Goal: Answer question/provide support: Share knowledge or assist other users

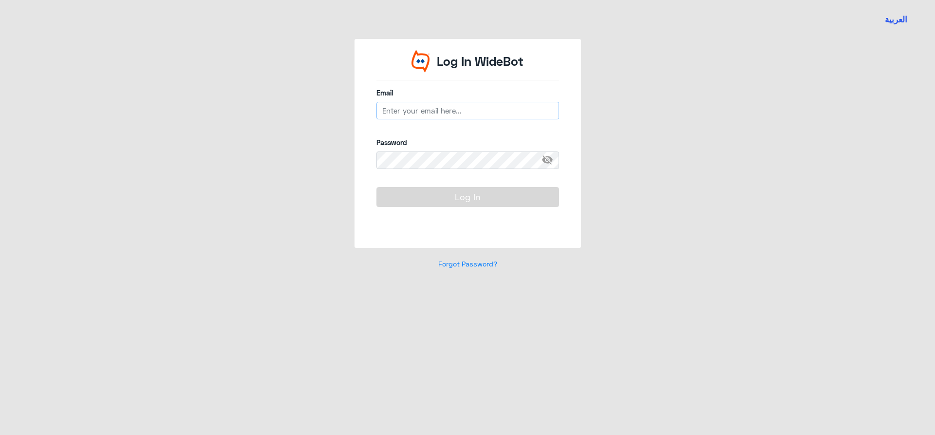
drag, startPoint x: 442, startPoint y: 113, endPoint x: 440, endPoint y: 118, distance: 5.0
click at [442, 113] on input "email" at bounding box center [467, 111] width 183 height 18
type input "A_Alnouwasir@dallah-hospital.com"
click at [425, 110] on input "A_Alnouwasir@dallah-hospital.com" at bounding box center [467, 111] width 183 height 18
click at [246, 109] on div "Log In WideBot Email A_Alnouwasir@dallah-hospital.com Password visibility_off L…" at bounding box center [467, 160] width 555 height 242
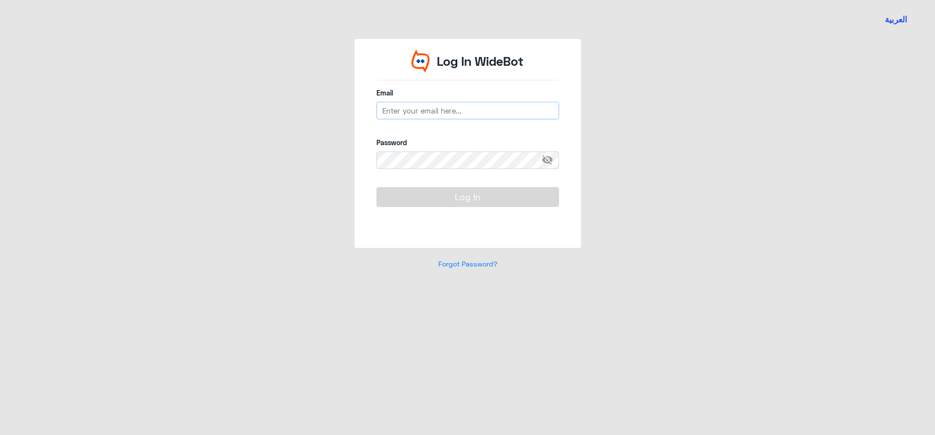
type input "n_qirnas@dallah-hospital.com"
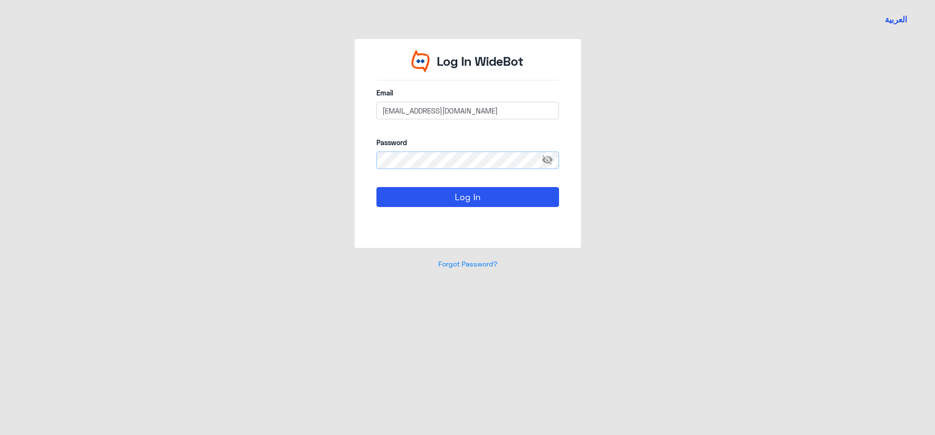
click at [376, 187] on button "Log In" at bounding box center [467, 196] width 183 height 19
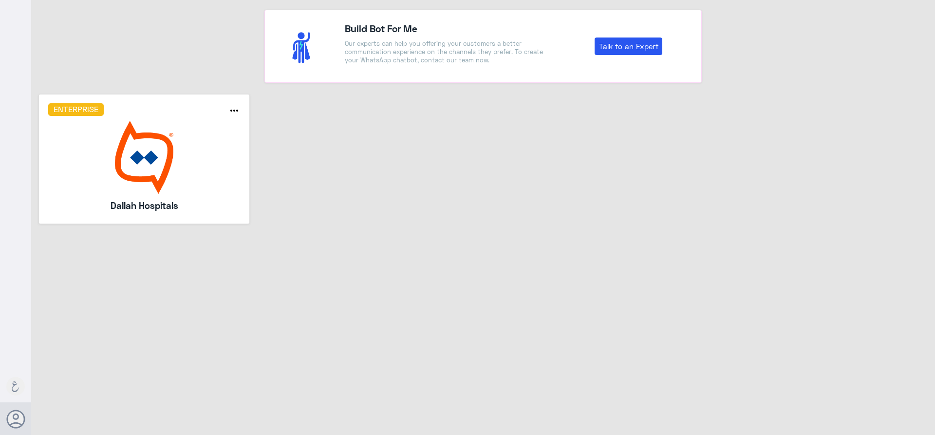
click at [176, 143] on img at bounding box center [144, 157] width 192 height 73
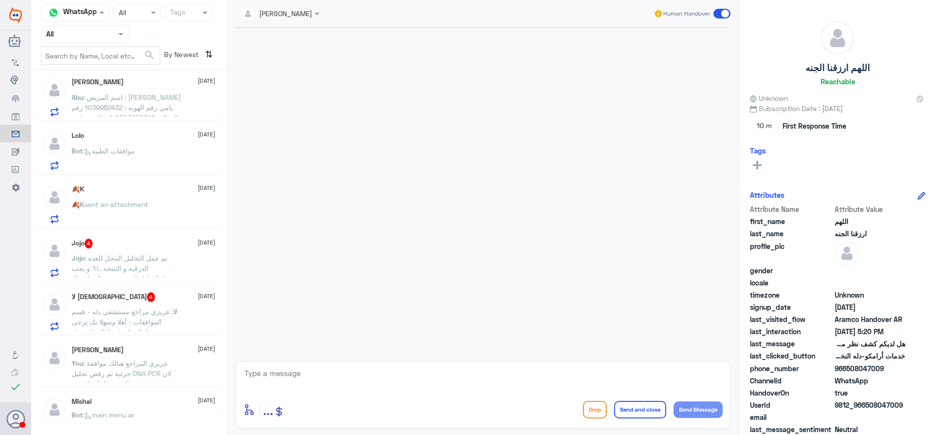
scroll to position [279, 0]
click at [173, 352] on div "Nada Abdullah 13 August You : عزيزي المراجع هنالك موافقة جزئية تم رفض تحليل DNA…" at bounding box center [144, 360] width 144 height 37
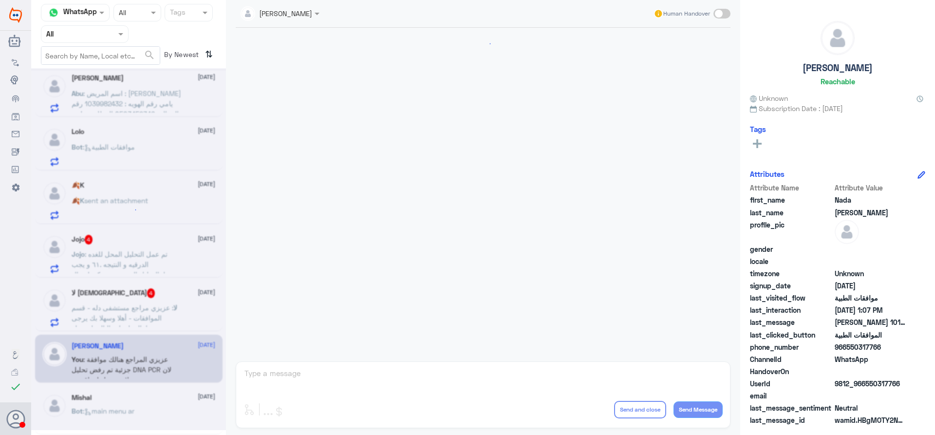
scroll to position [439, 0]
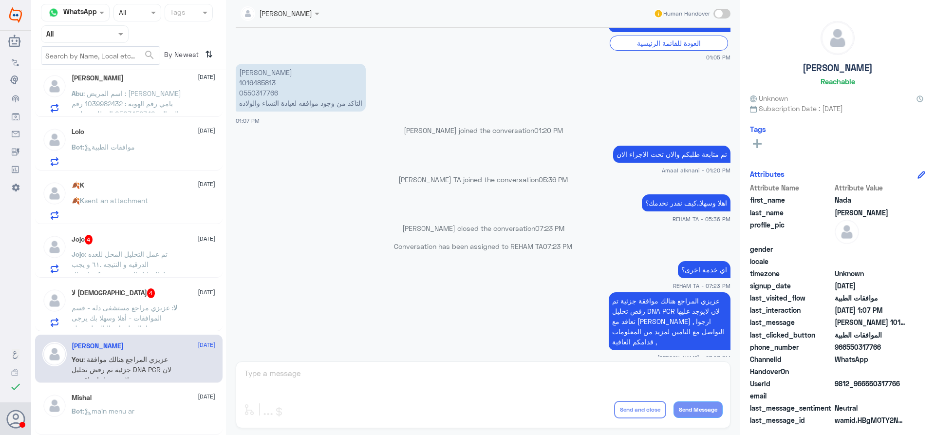
click at [106, 26] on div "Agent Filter All" at bounding box center [85, 34] width 88 height 18
click at [102, 113] on div "Your Team" at bounding box center [85, 122] width 88 height 22
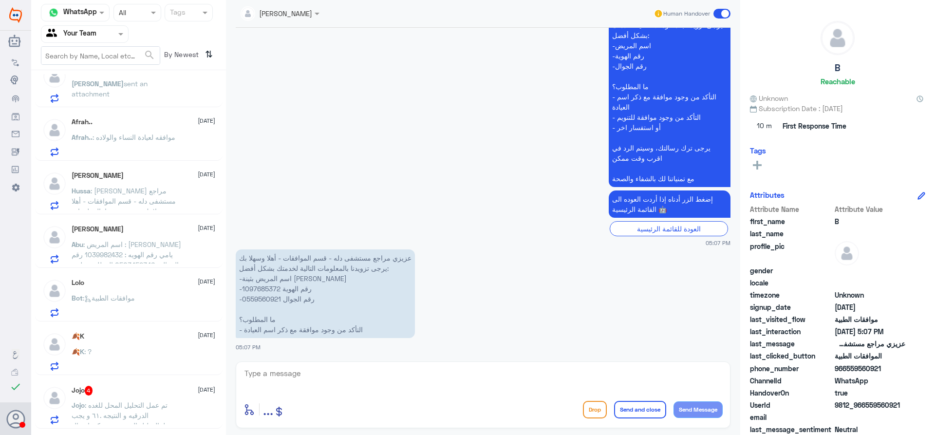
scroll to position [175, 0]
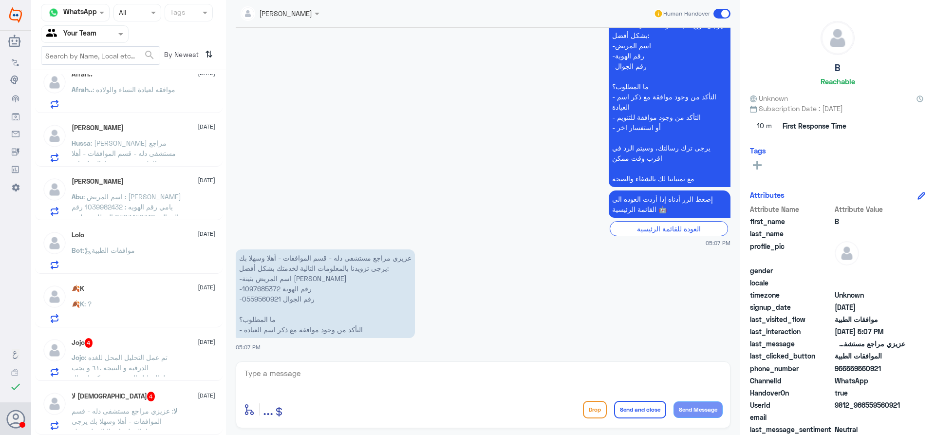
click at [145, 145] on span ": عزيزي مراجع مستشفى دله - قسم الموافقات - أهلا وسهلا بك يرجى تزويدنا بالمعلوما…" at bounding box center [125, 189] width 107 height 100
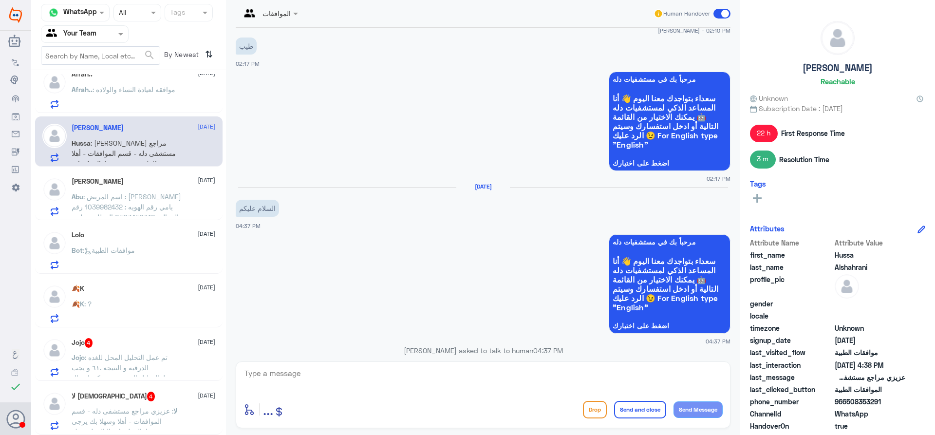
scroll to position [578, 0]
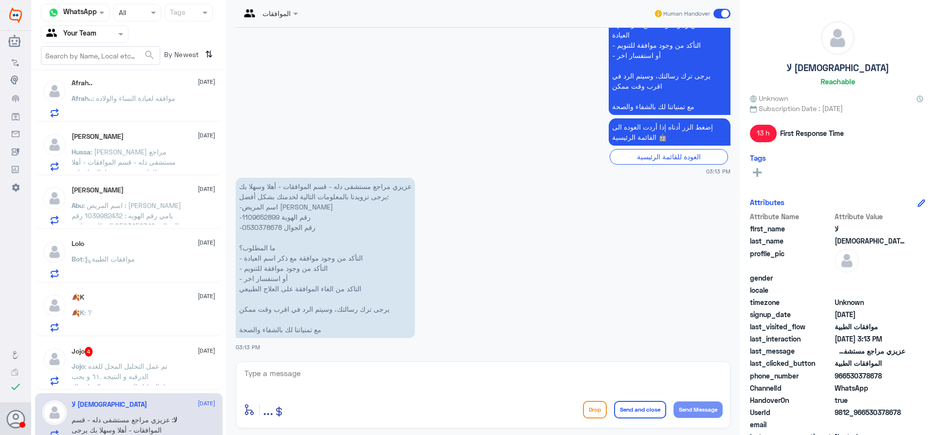
scroll to position [175, 0]
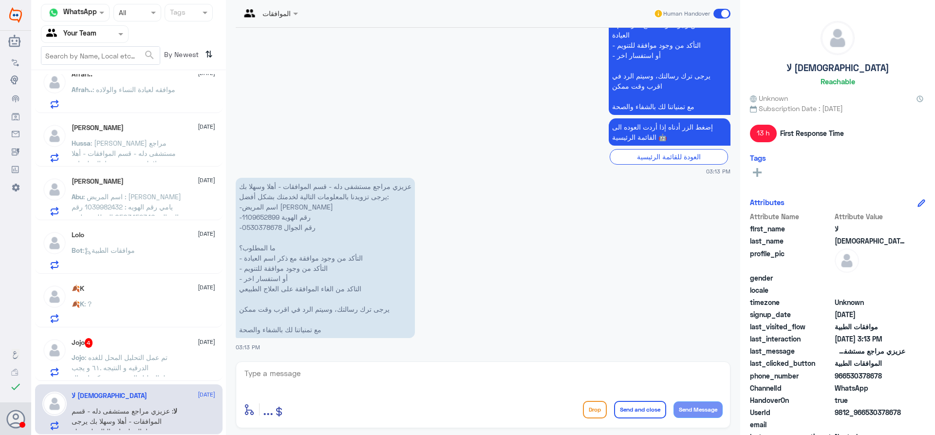
click at [256, 214] on p "عزيزي مراجع مستشفى دله - قسم الموافقات - أهلا وسهلا بك يرجى تزويدنا بالمعلومات …" at bounding box center [325, 258] width 179 height 160
copy p "1109652899"
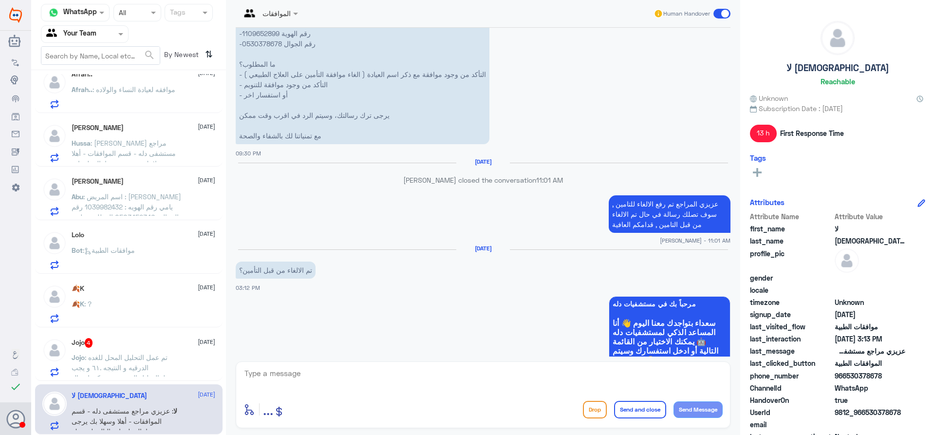
scroll to position [683, 0]
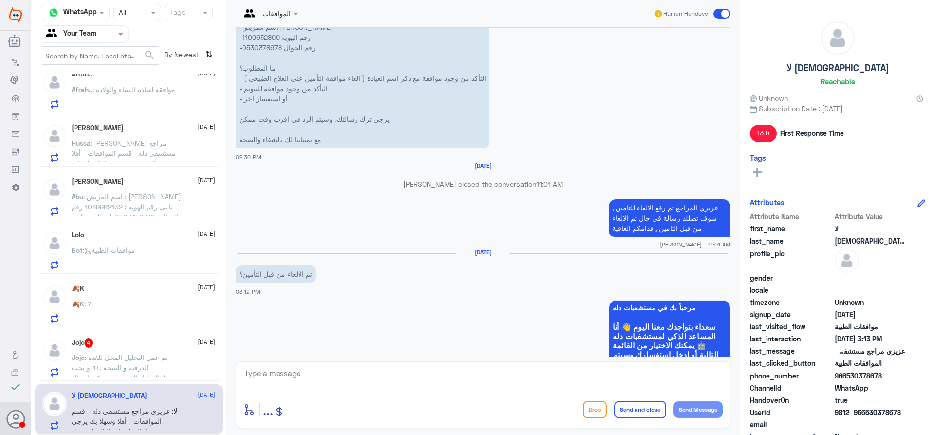
drag, startPoint x: 735, startPoint y: 176, endPoint x: 735, endPoint y: 187, distance: 10.7
click at [735, 187] on div "الموافقات Human Handover 22 Aug 2025 السلام عليكم 09:28 PM مرحباً بك في مستشفيا…" at bounding box center [483, 219] width 514 height 438
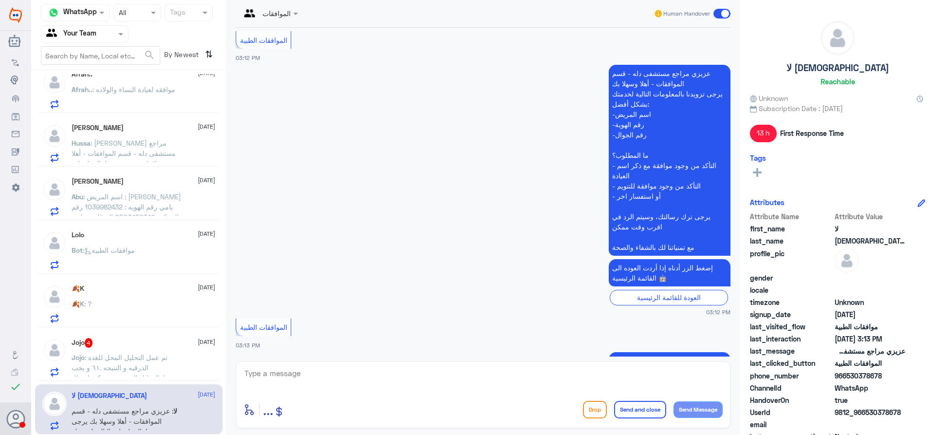
scroll to position [1511, 0]
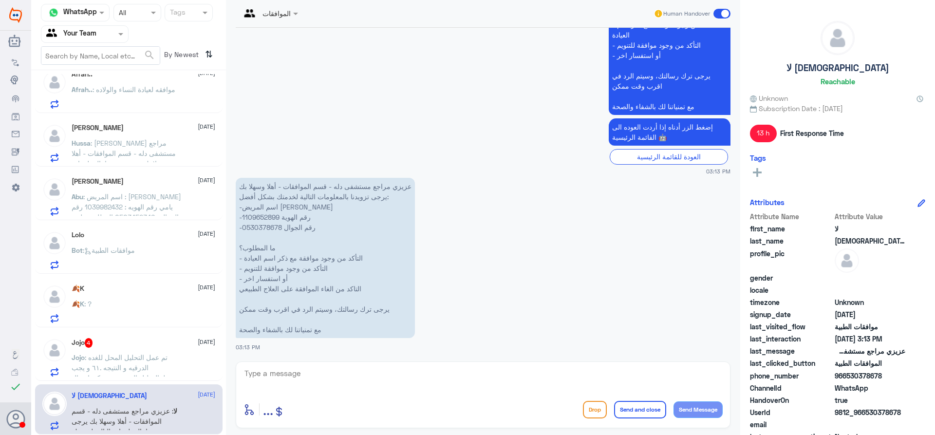
click at [572, 376] on textarea at bounding box center [483, 379] width 479 height 24
type textarea "تفضل كيف اقدر اخدمك ؟"
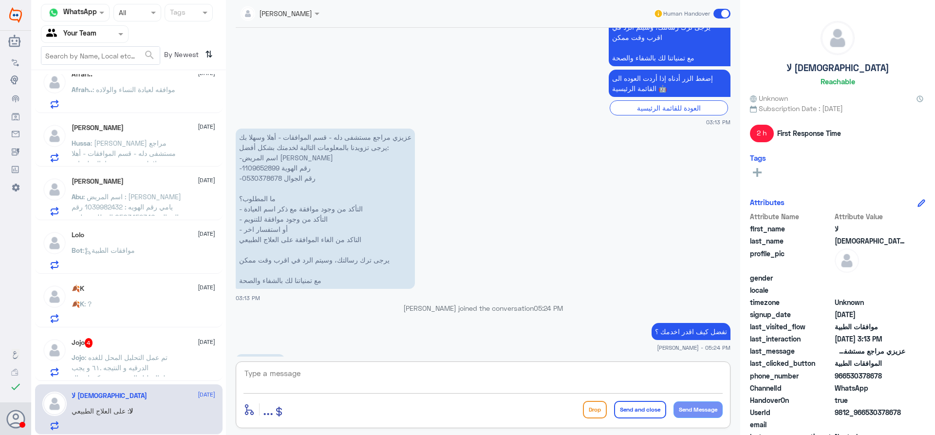
scroll to position [1642, 0]
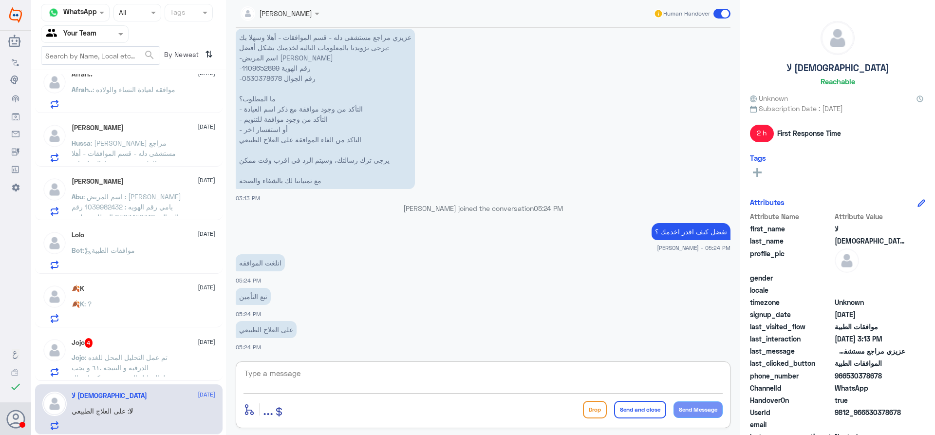
click at [247, 62] on p "عزيزي مراجع مستشفى دله - قسم الموافقات - أهلا وسهلا بك يرجى تزويدنا بالمعلومات …" at bounding box center [325, 109] width 179 height 160
click at [248, 66] on p "عزيزي مراجع مستشفى دله - قسم الموافقات - أهلا وسهلا بك يرجى تزويدنا بالمعلومات …" at bounding box center [325, 109] width 179 height 160
copy p "1109652899"
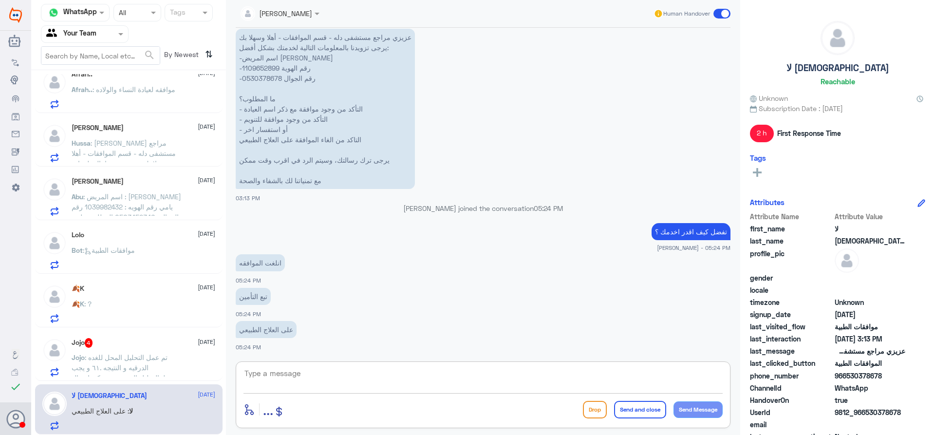
click at [397, 382] on textarea at bounding box center [483, 379] width 479 height 24
paste textarea "6210059"
type textarea "كما هوا واضح تم الالغاء تحت رقم الموافقة 6210059"
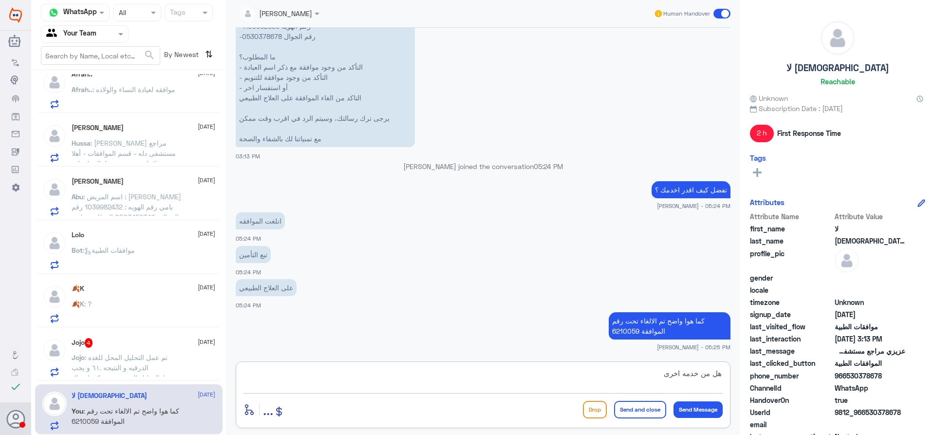
type textarea "هل من خدمه اخرى ؟"
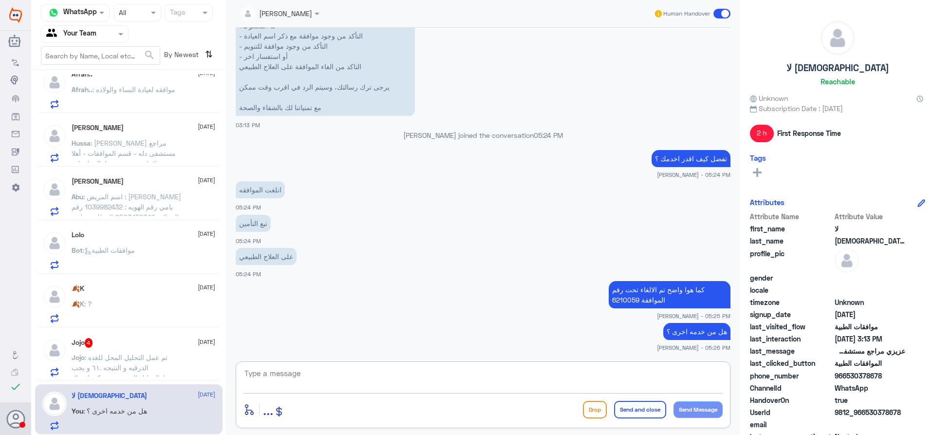
click at [95, 365] on span ": تم عمل التحليل المحل للغده الدرقيه و النتيجه .٦١ و يجب عملةالتحليل المفروض مم…" at bounding box center [123, 372] width 102 height 39
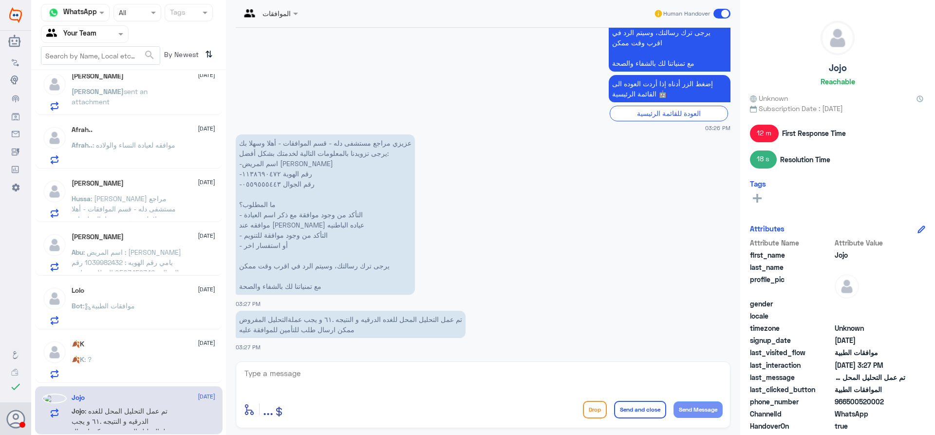
scroll to position [175, 0]
click at [303, 383] on textarea at bounding box center [483, 379] width 479 height 24
type textarea "عزيزي المراجع تم رفعها للتامين , ارجوا انتظار رد التامين الان ."
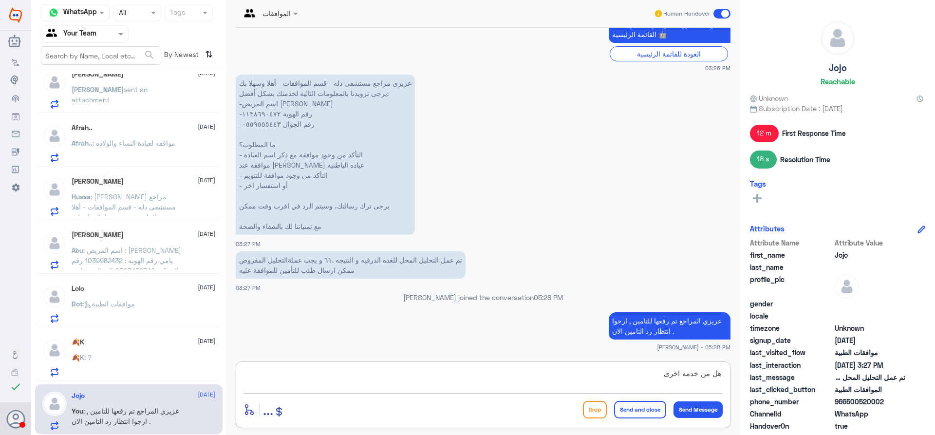
type textarea "هل من خدمه اخرى ."
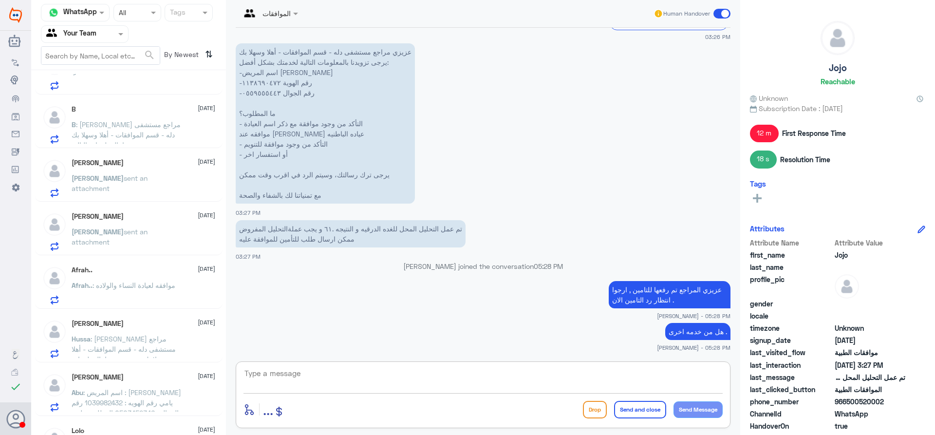
scroll to position [0, 0]
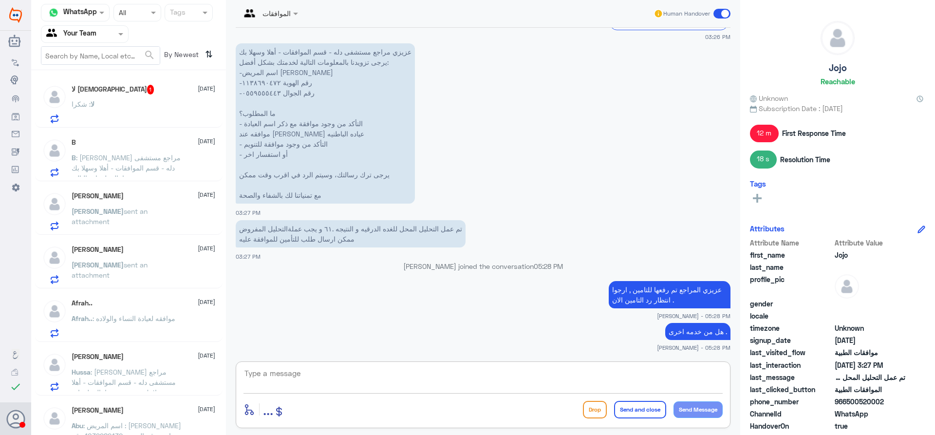
click at [146, 103] on div "لا : شكرا" at bounding box center [144, 112] width 144 height 22
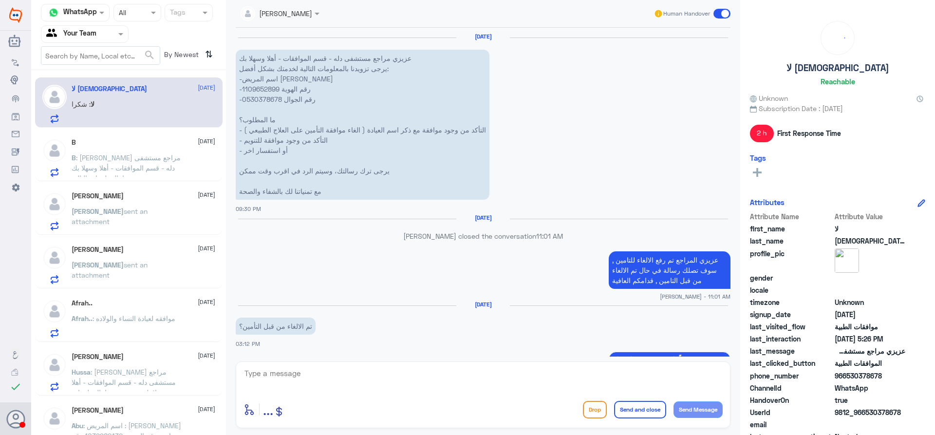
scroll to position [1135, 0]
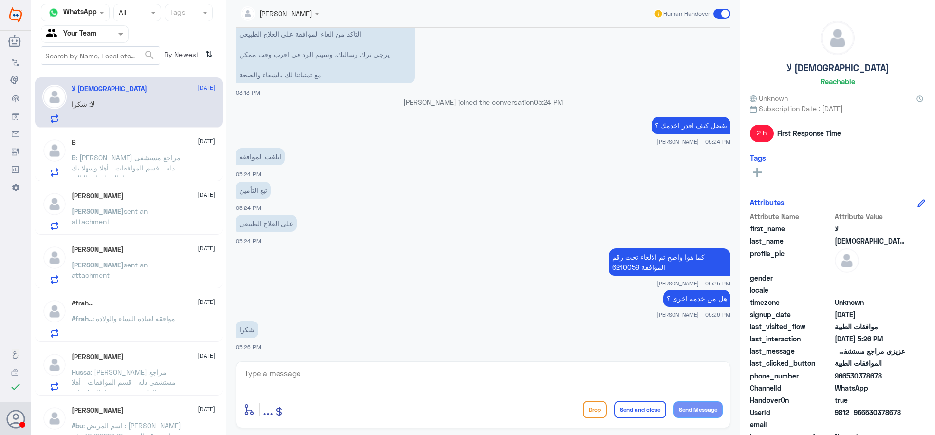
click at [359, 383] on textarea at bounding box center [483, 379] width 479 height 24
type textarea "العفو قدامك العافية"
click at [642, 413] on button "Send and close" at bounding box center [640, 410] width 52 height 18
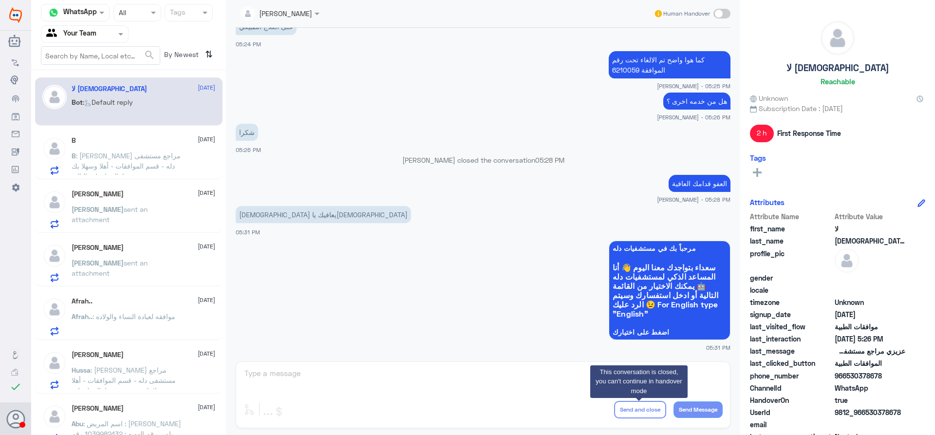
scroll to position [173, 0]
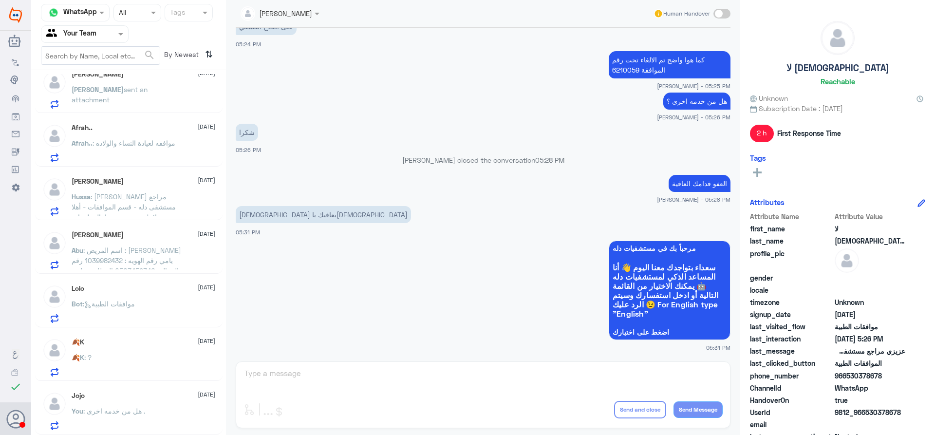
click at [154, 354] on div "🍂K 25 August 🍂K : ?" at bounding box center [144, 357] width 144 height 38
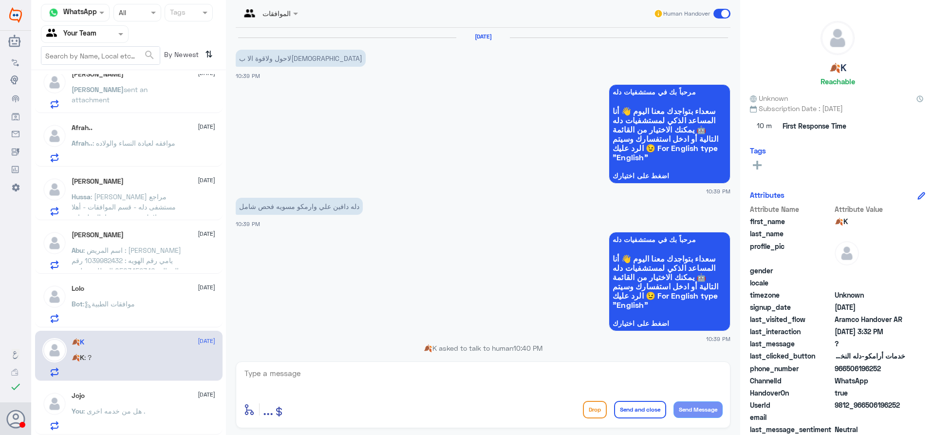
scroll to position [888, 0]
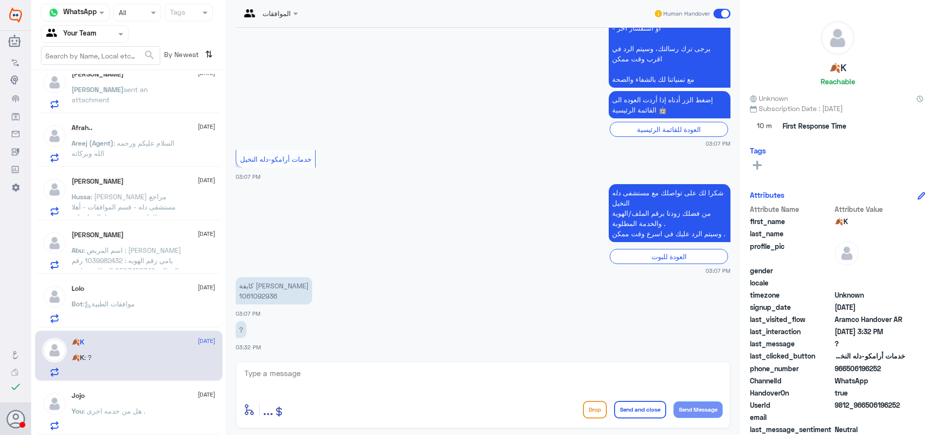
click at [245, 295] on p "كايفة منصور العتيبي 1061092936" at bounding box center [274, 290] width 76 height 27
copy p "1061092936"
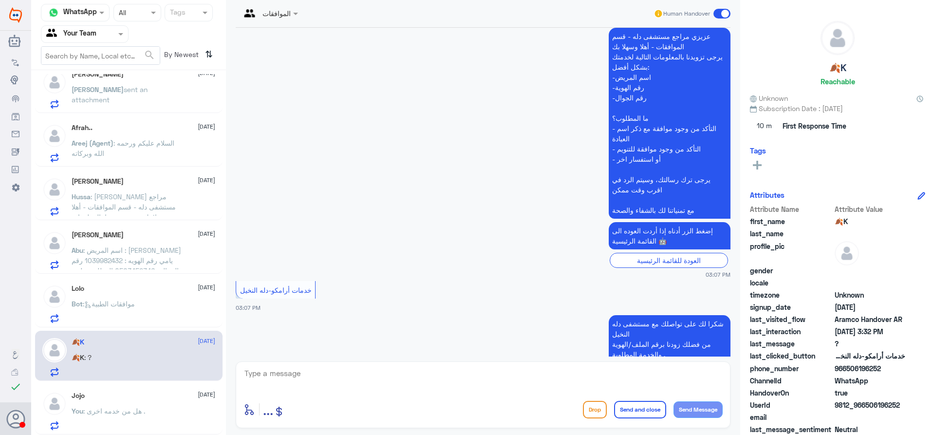
scroll to position [742, 0]
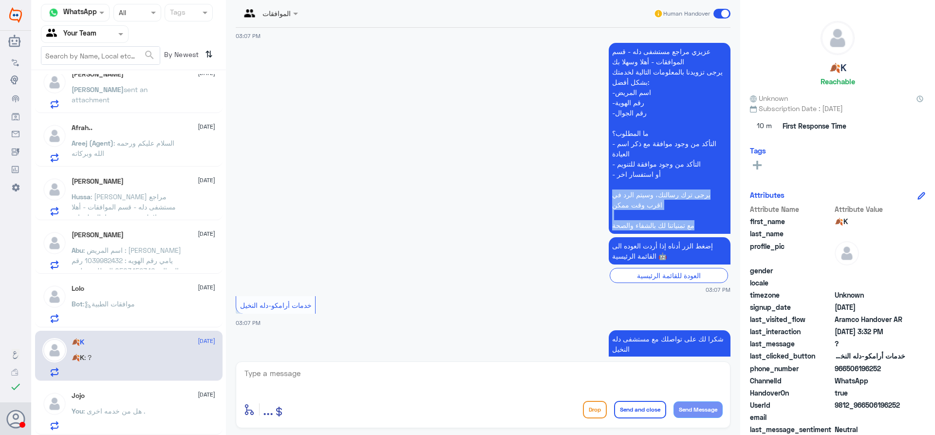
drag, startPoint x: 731, startPoint y: 233, endPoint x: 736, endPoint y: 224, distance: 10.5
click at [738, 206] on div "الموافقات Human Handover 2 Aug 2025 لاحول ولاقوة الا بالله 10:39 PM مرحباً بك ف…" at bounding box center [483, 219] width 514 height 438
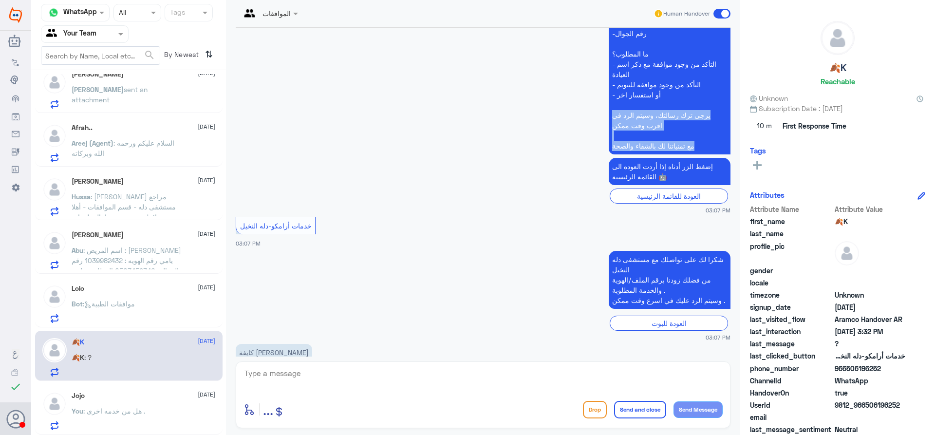
scroll to position [888, 0]
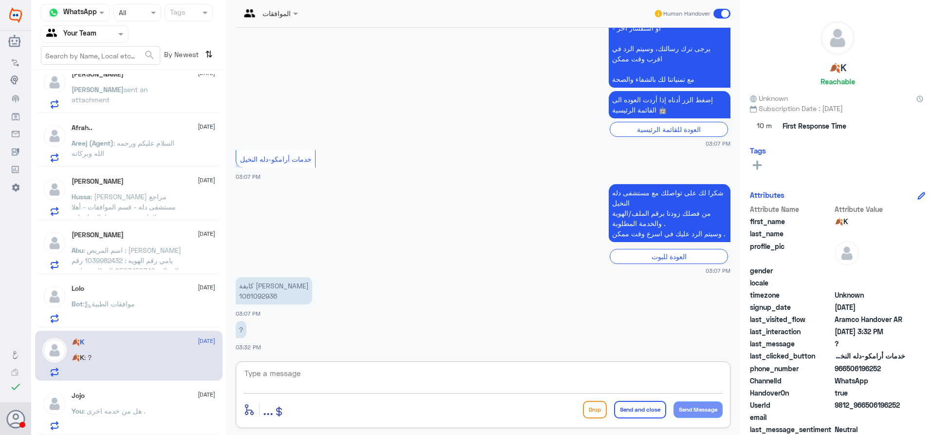
click at [472, 373] on textarea at bounding box center [483, 379] width 479 height 24
type textarea "تفضل كيف اقدر اخدمك ؟"
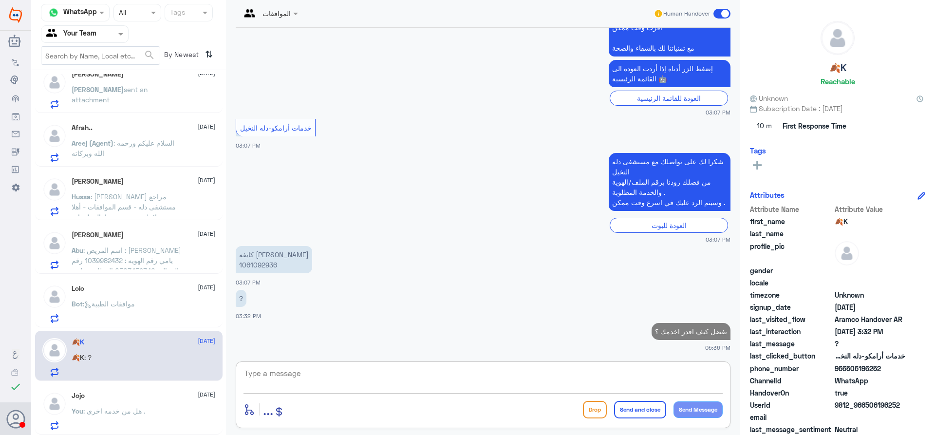
click at [134, 300] on span ": موافقات الطبية" at bounding box center [109, 304] width 52 height 8
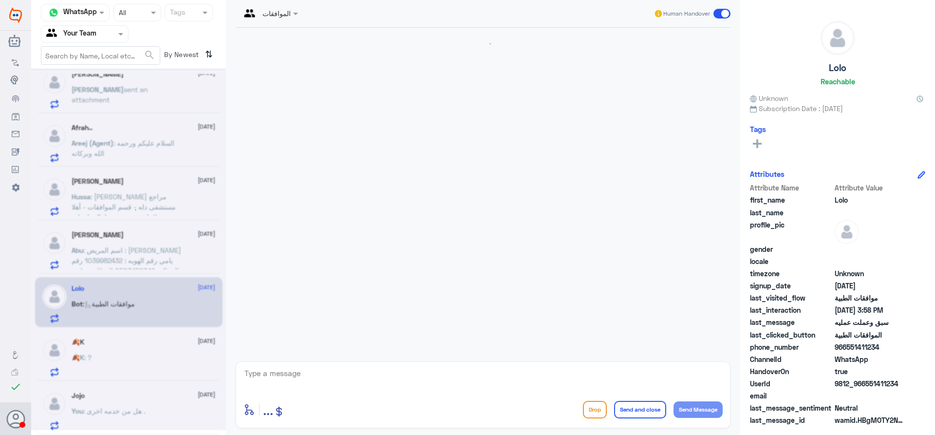
scroll to position [297, 0]
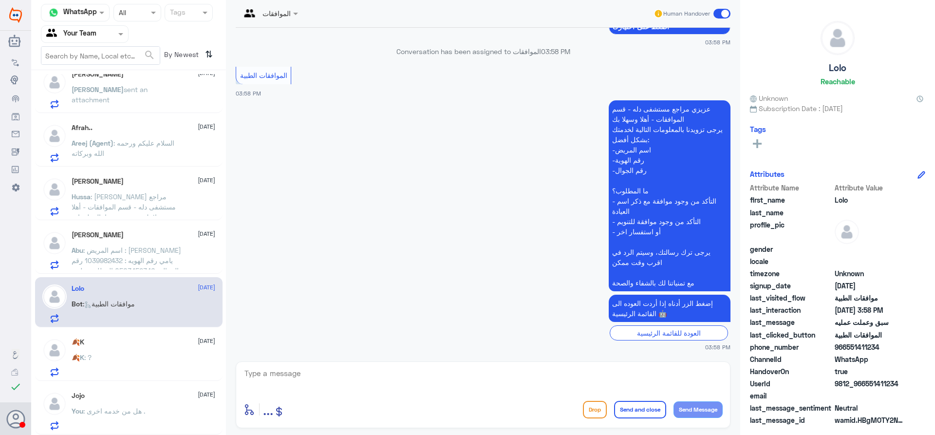
click at [113, 341] on div "🍂K 25 August" at bounding box center [144, 342] width 144 height 8
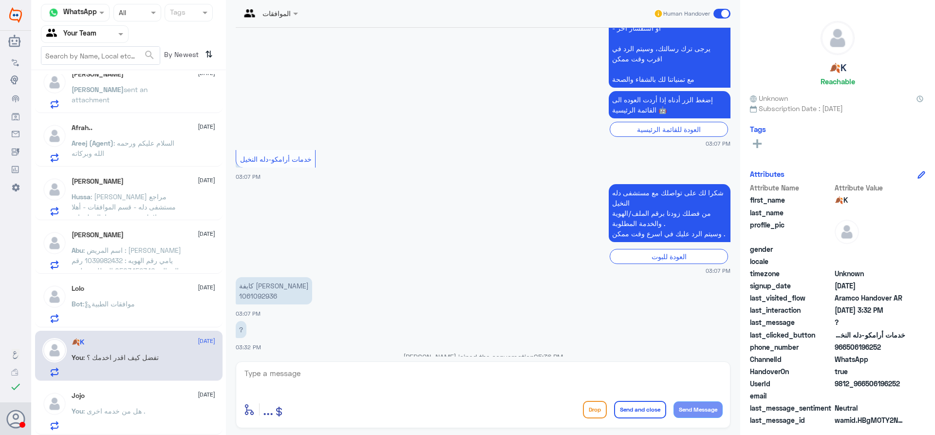
scroll to position [938, 0]
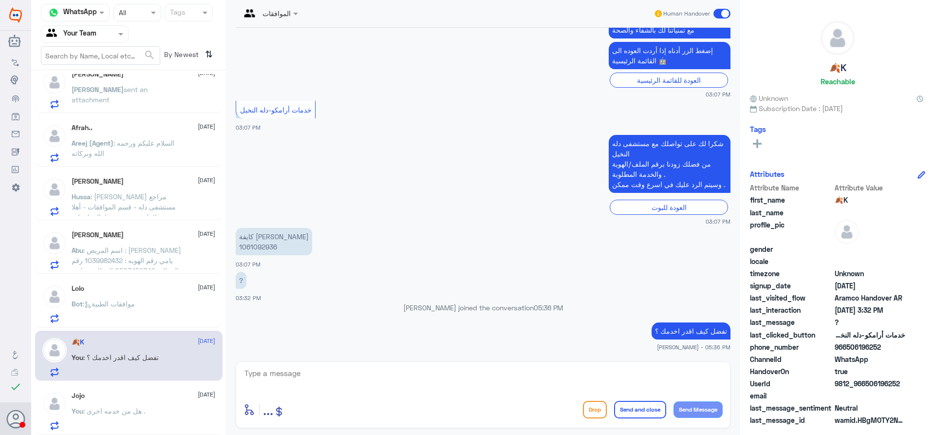
click at [162, 295] on div "Lolo 25 August Bot : موافقات الطبية" at bounding box center [144, 303] width 144 height 38
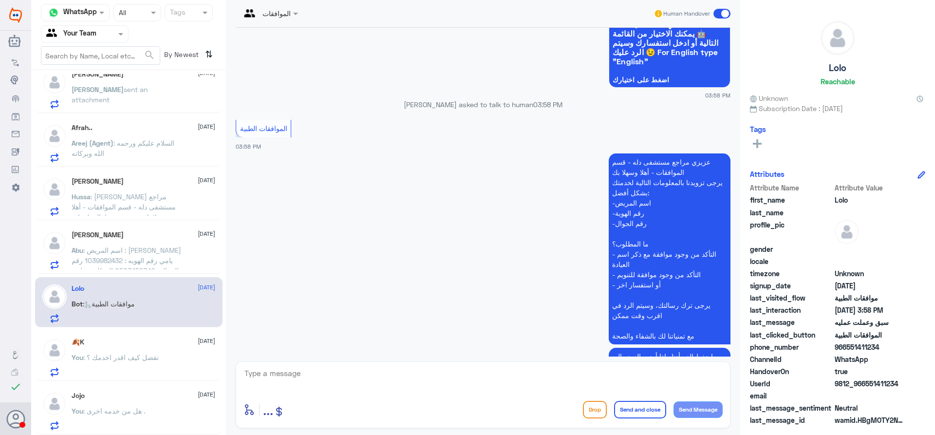
scroll to position [297, 0]
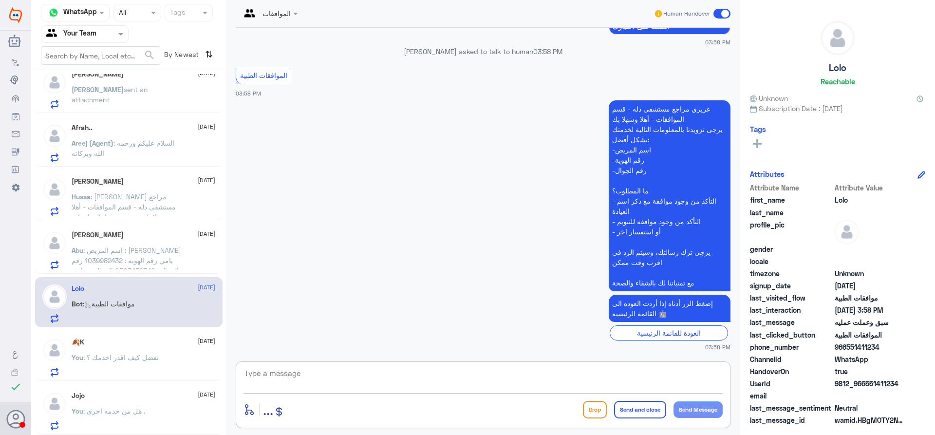
click at [417, 372] on textarea at bounding box center [483, 379] width 479 height 24
type textarea "تفضل كيف اقدر اخدمك ؟"
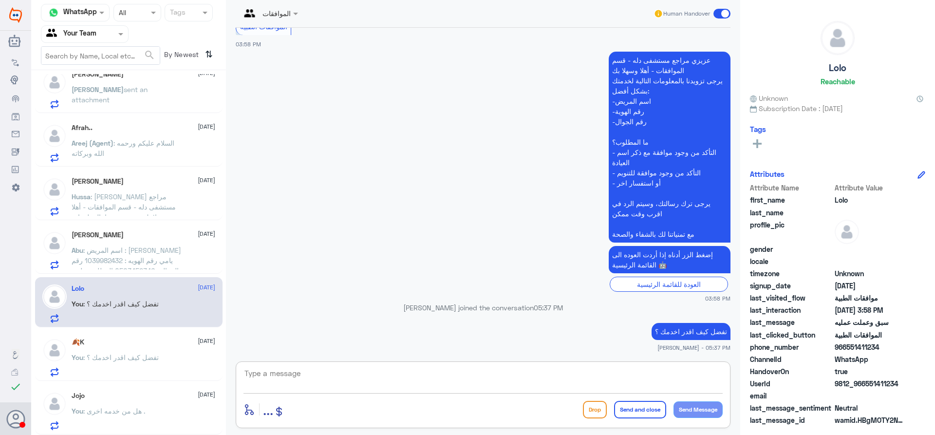
click at [178, 258] on span ": اسم المريض : يحي على يامي رقم الهويه : 1039982432 رقم الجوال : 0503452346 الم…" at bounding box center [127, 270] width 110 height 49
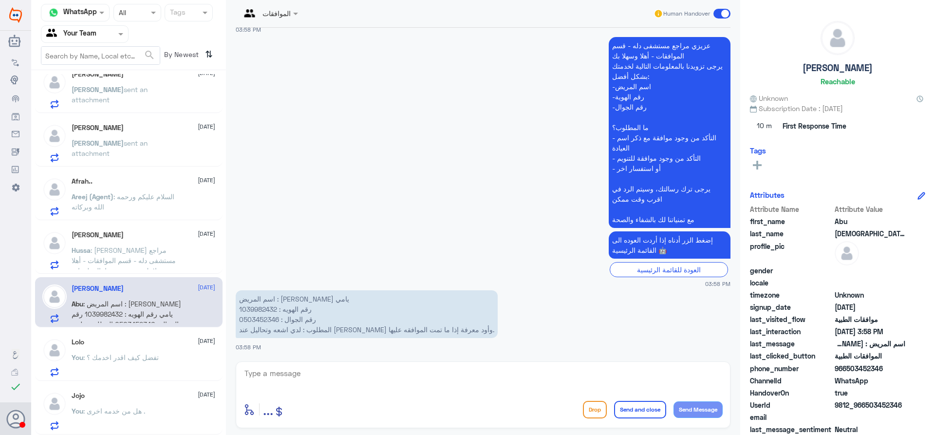
scroll to position [173, 0]
click at [259, 307] on p "اسم المريض : يحي على يامي رقم الهويه : 1039982432 رقم الجوال : 0503452346 المطل…" at bounding box center [367, 314] width 262 height 48
copy p "1039982432"
click at [373, 368] on textarea at bounding box center [483, 379] width 479 height 24
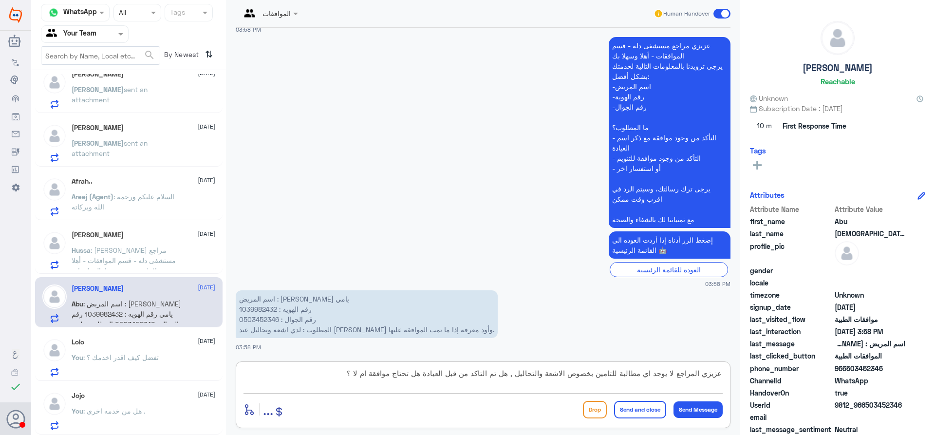
type textarea "عزيزي المراجع لا يوجد اي مطالبة للتامين بخصوص الاشعة والتحاليل , هل تم التاكد م…"
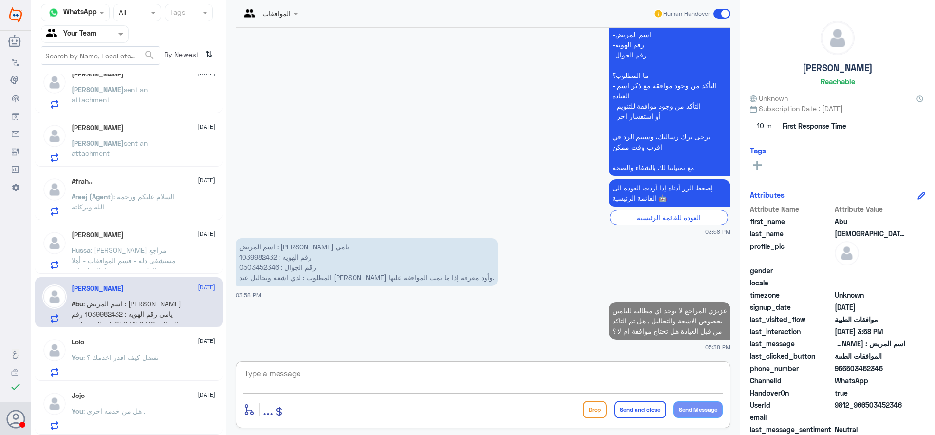
scroll to position [0, 0]
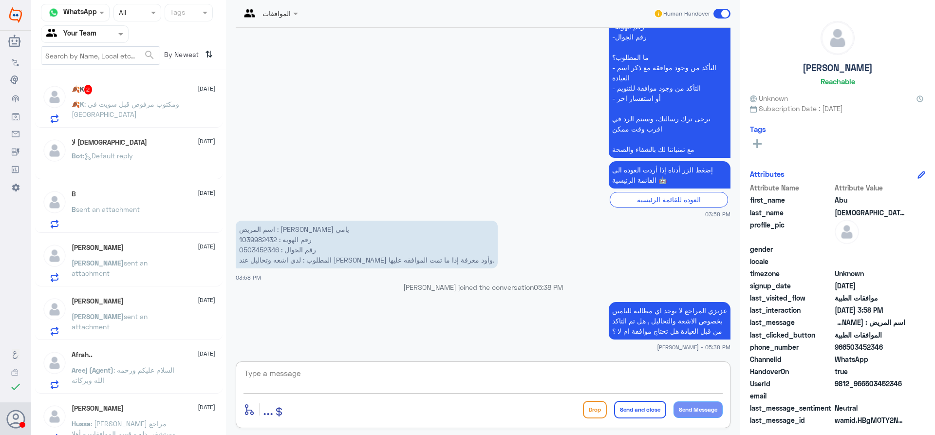
click at [184, 118] on div "🍂K : ومكتوب مرفوض قبل سويت في دله" at bounding box center [144, 112] width 144 height 22
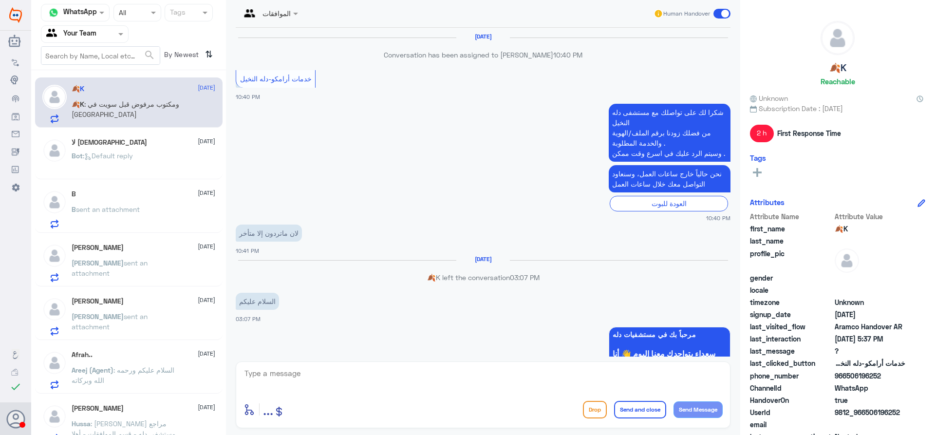
scroll to position [711, 0]
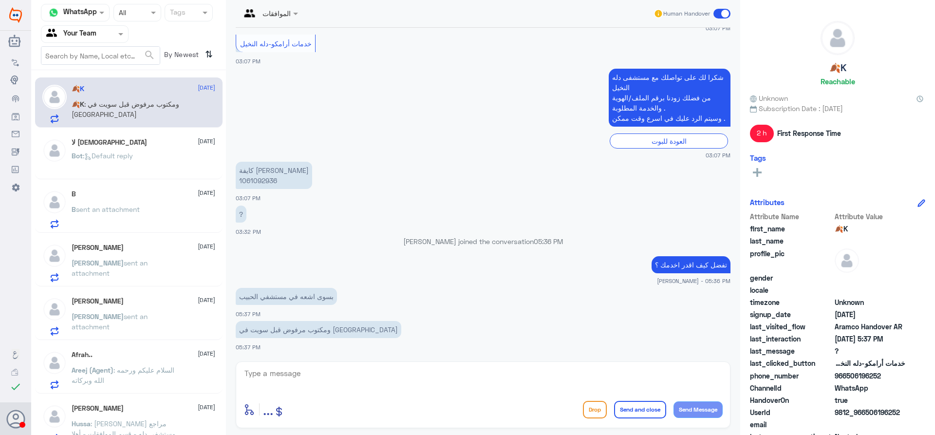
click at [258, 182] on p "كايفة منصور العتيبي 1061092936" at bounding box center [274, 175] width 76 height 27
copy p "1061092936"
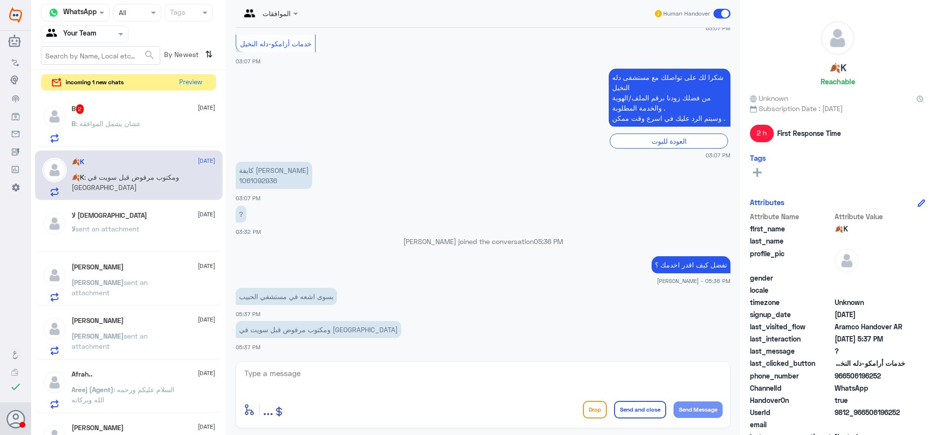
click at [394, 370] on textarea at bounding box center [483, 379] width 479 height 24
type textarea "ماهي الاشعة اخر اشعة تم عملها في دلة النخيل كانت بتاريخ 26/06/2024"
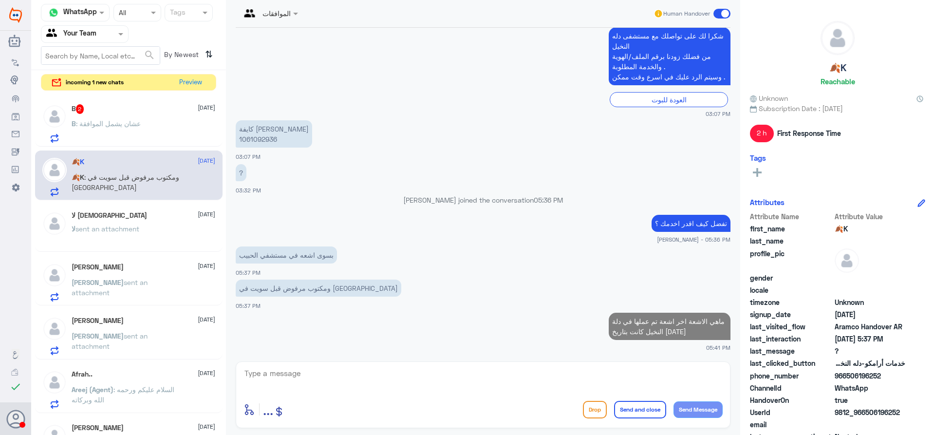
click at [135, 128] on p "B : عشان يشمل الموافقة" at bounding box center [106, 130] width 69 height 24
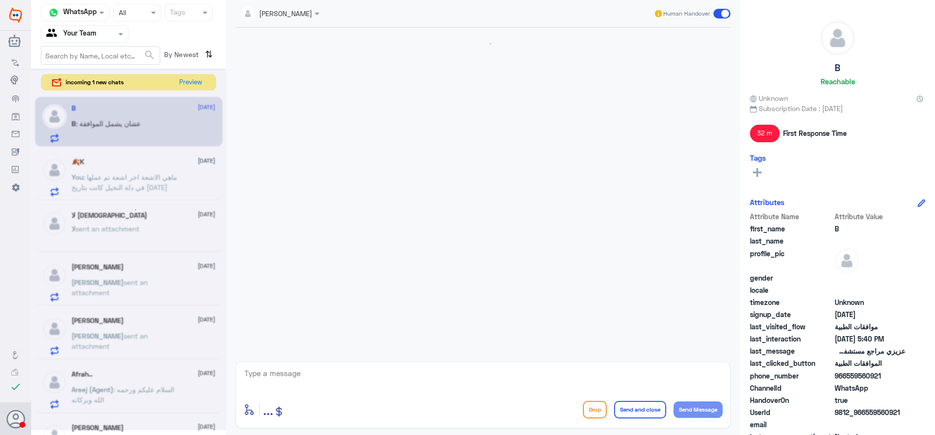
scroll to position [533, 0]
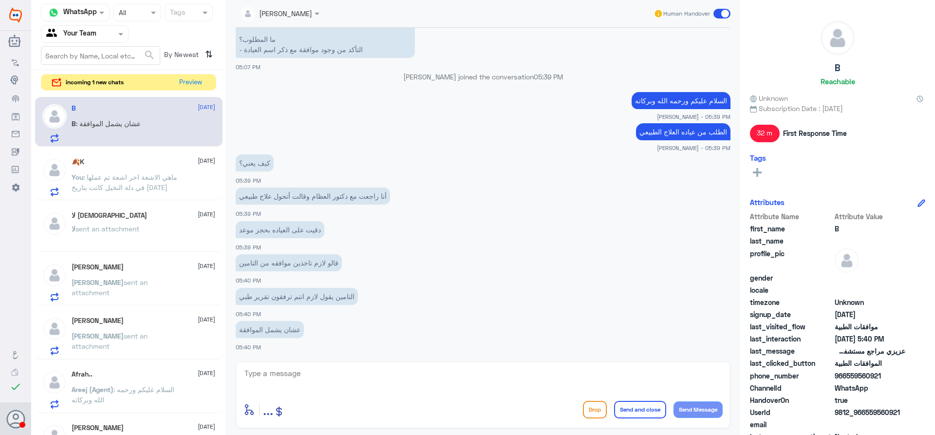
click at [113, 211] on div "لا اله الا الله 25 August" at bounding box center [144, 215] width 144 height 8
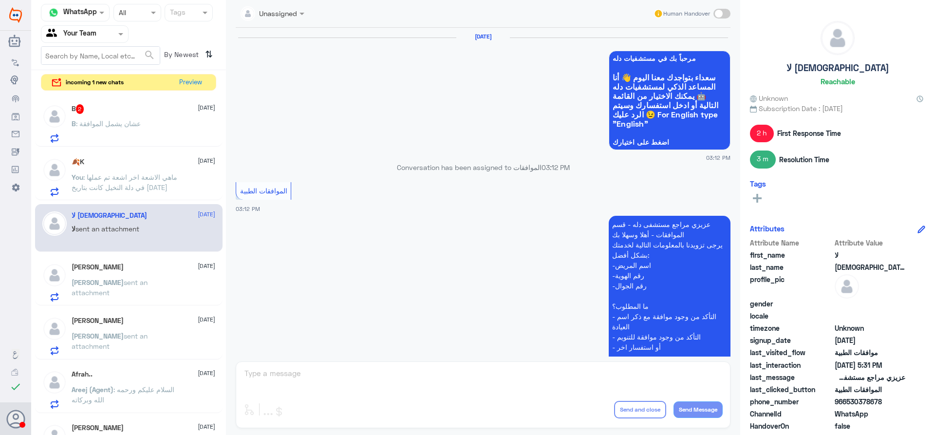
scroll to position [1031, 0]
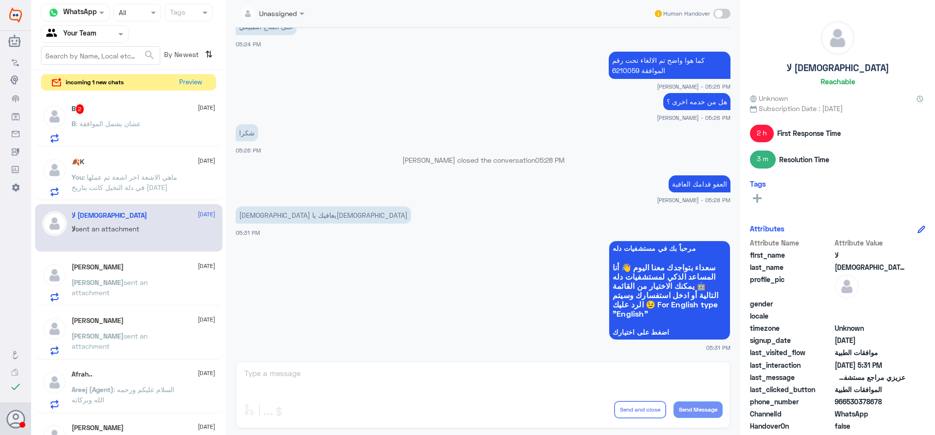
click at [146, 273] on div "Sarah 25 August Sarah sent an attachment" at bounding box center [144, 282] width 144 height 38
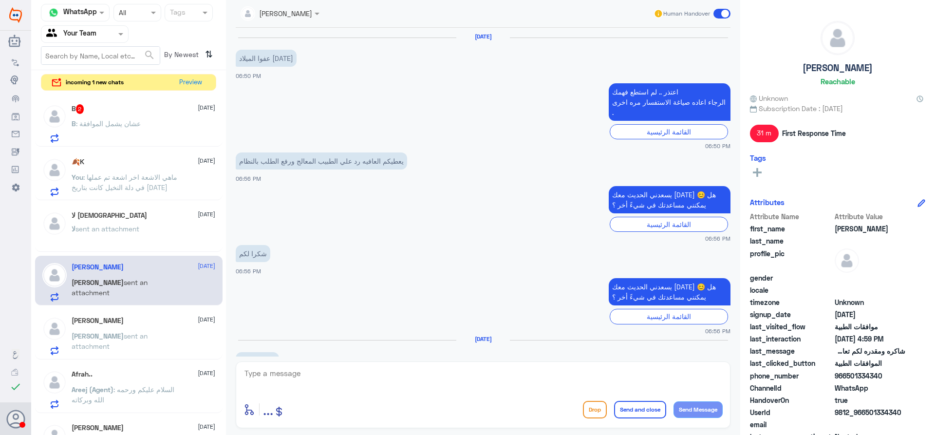
scroll to position [866, 0]
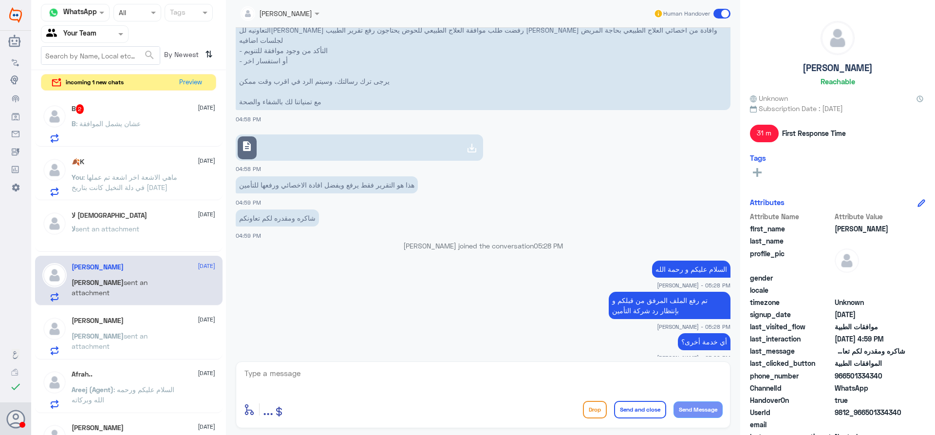
click at [120, 325] on div "Ahmed Alhaddad 25 August Ahmed sent an attachment" at bounding box center [144, 336] width 144 height 38
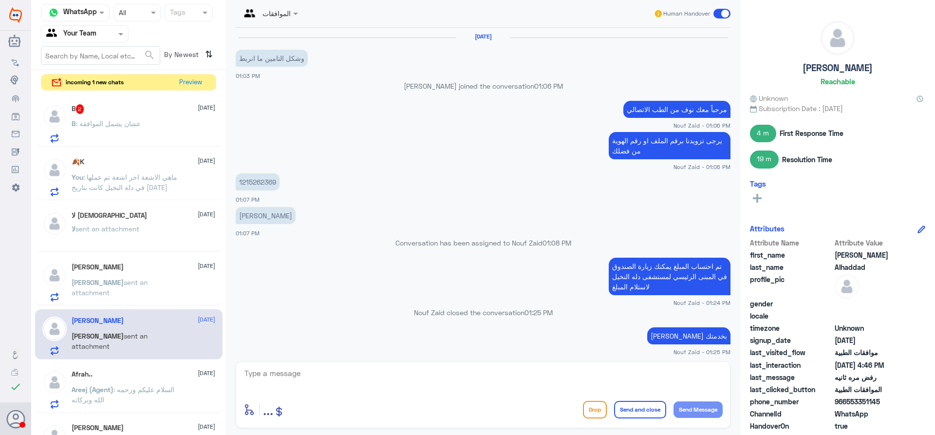
scroll to position [854, 0]
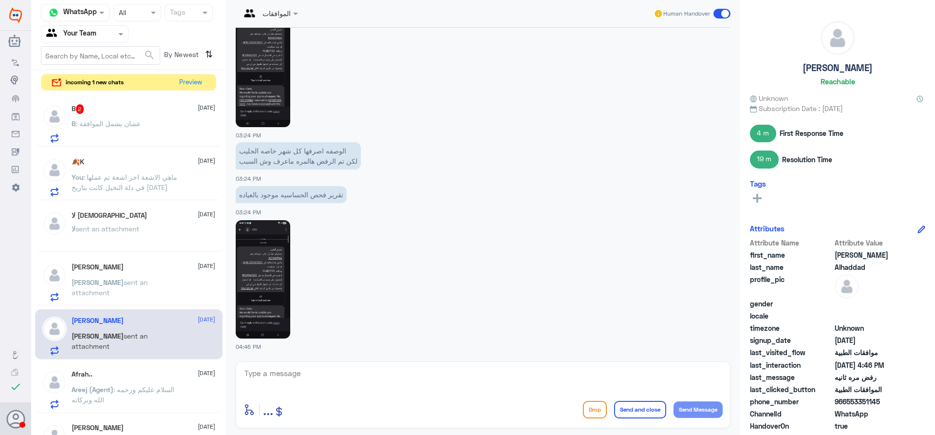
click at [127, 297] on p "Sarah sent an attachment" at bounding box center [127, 289] width 110 height 24
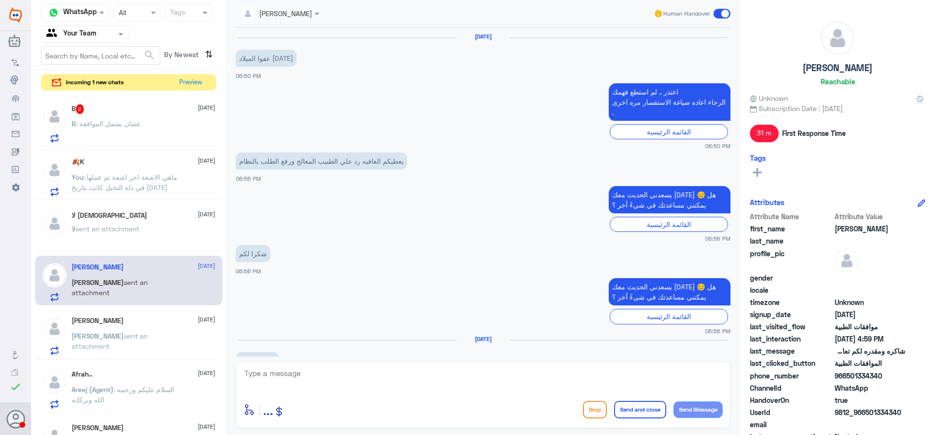
scroll to position [866, 0]
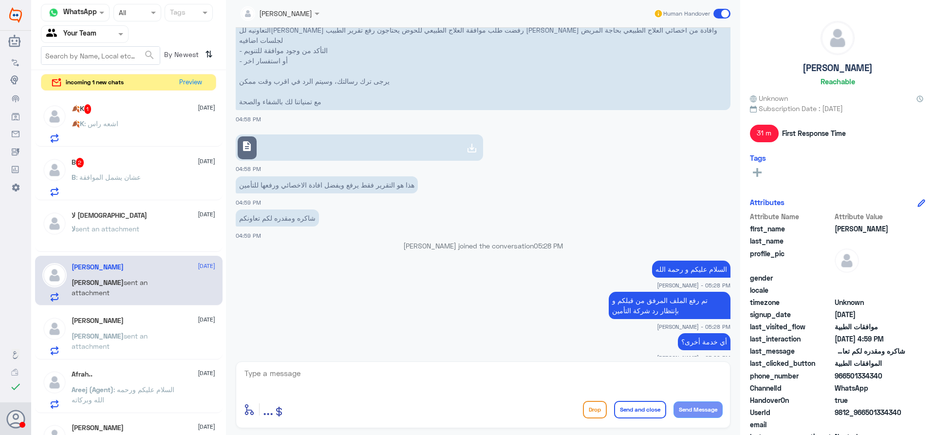
click at [125, 127] on div "🍂K : اشعه راس" at bounding box center [144, 132] width 144 height 22
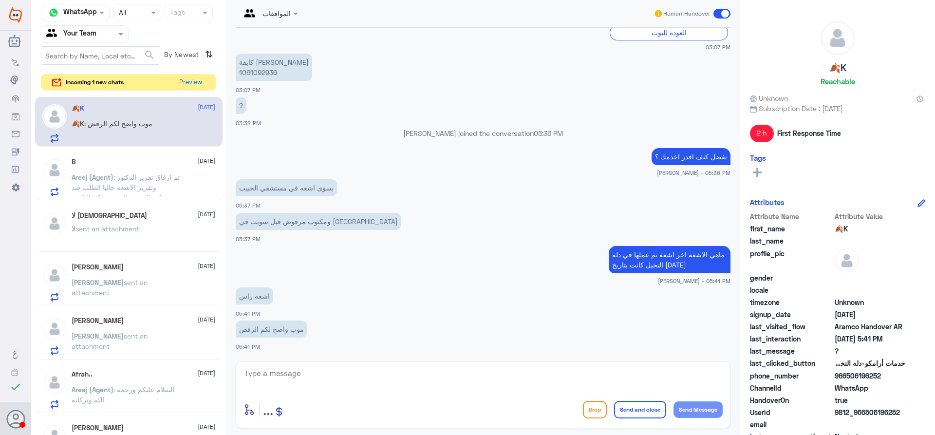
scroll to position [832, 0]
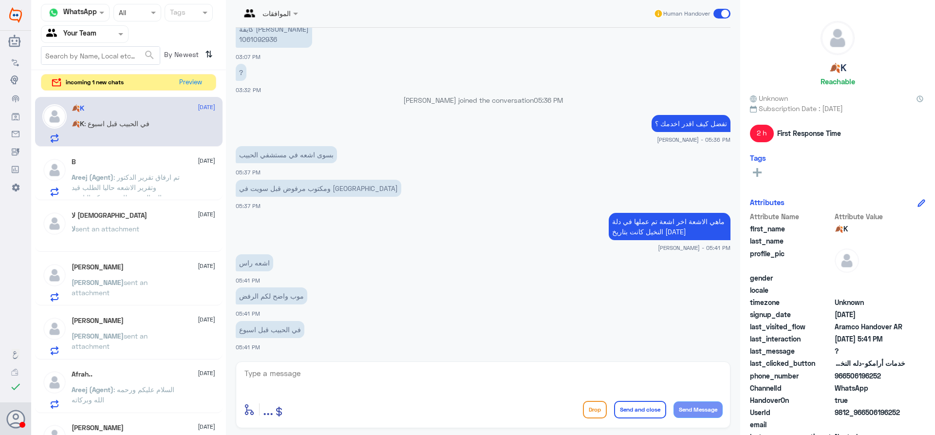
click at [506, 377] on textarea at bounding box center [483, 379] width 479 height 24
type textarea "لا يظهر لنا موافقات المستشفى الاخر"
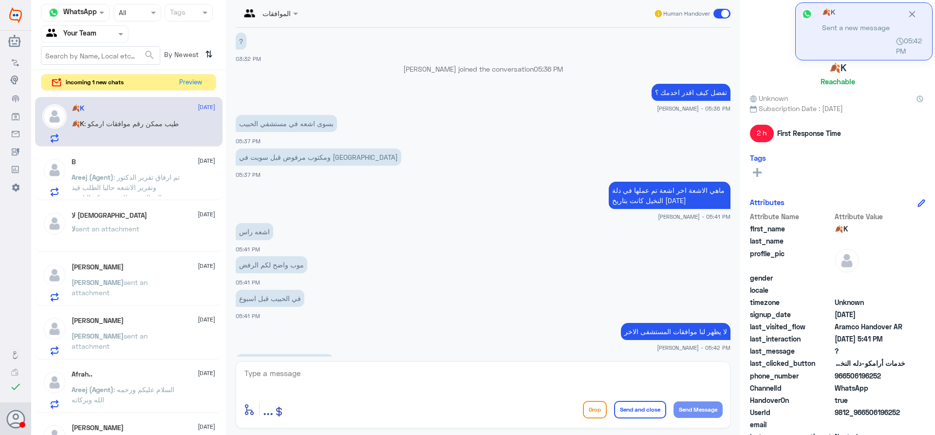
scroll to position [897, 0]
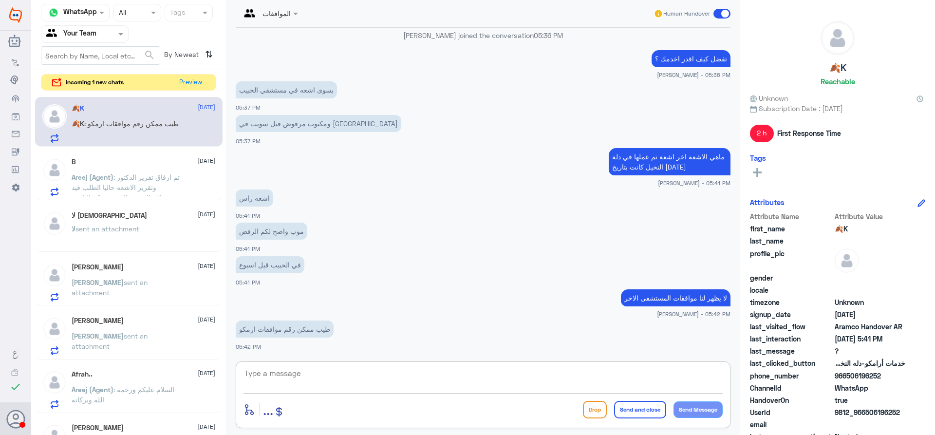
click at [354, 376] on textarea at bounding box center [483, 379] width 479 height 24
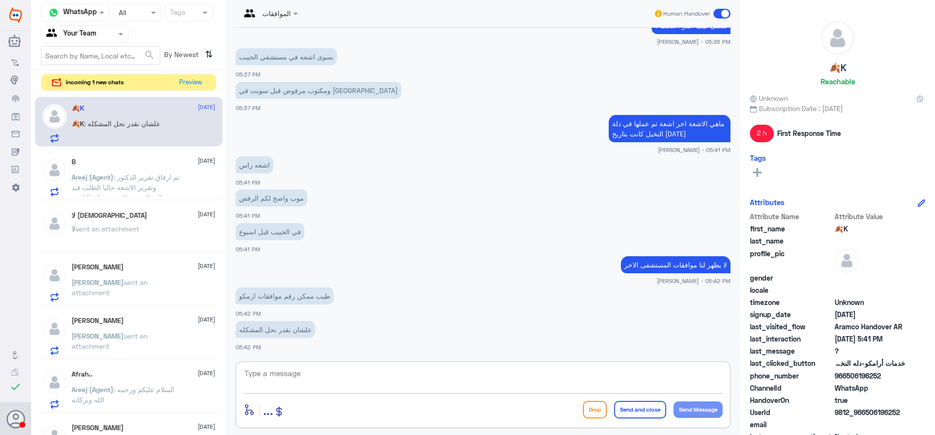
click at [502, 376] on textarea at bounding box center [483, 379] width 479 height 24
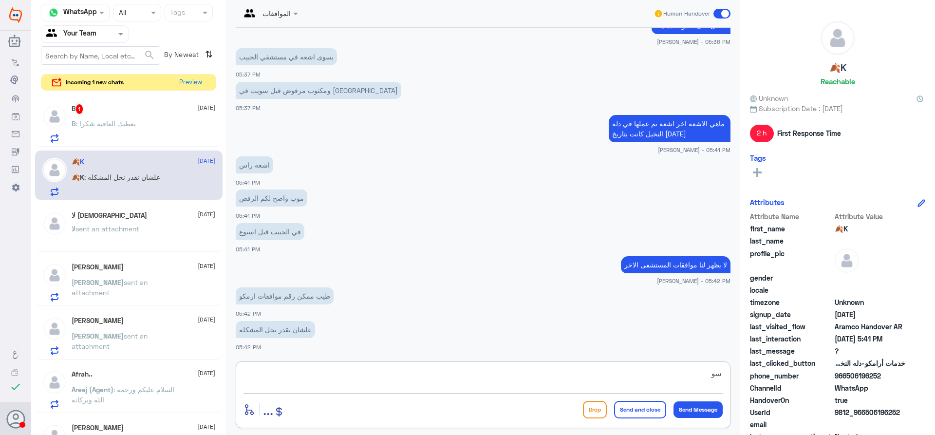
type textarea "س"
click at [502, 376] on textarea at bounding box center [483, 379] width 479 height 24
click at [113, 109] on div "B 1 25 August" at bounding box center [144, 109] width 144 height 10
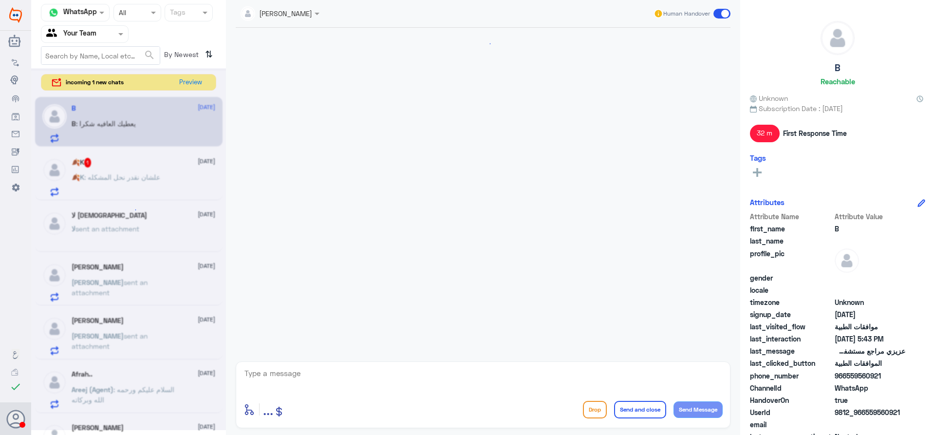
scroll to position [619, 0]
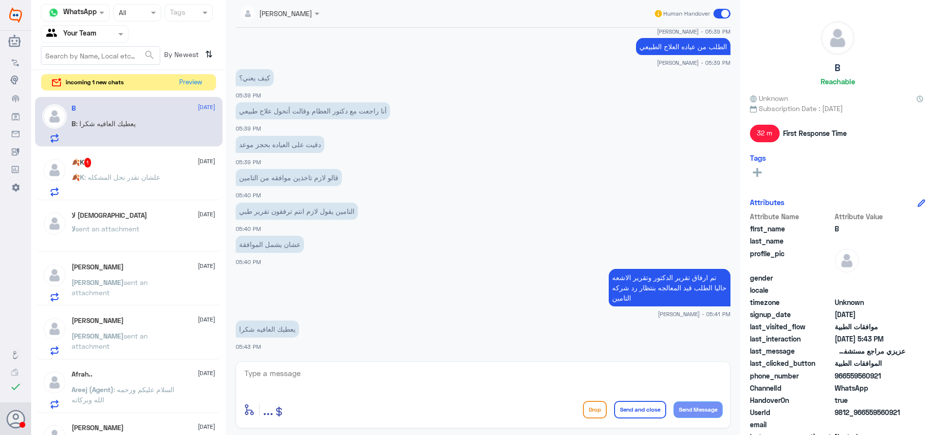
click at [147, 174] on span ": علشان نقدر نحل المشكله" at bounding box center [122, 177] width 76 height 8
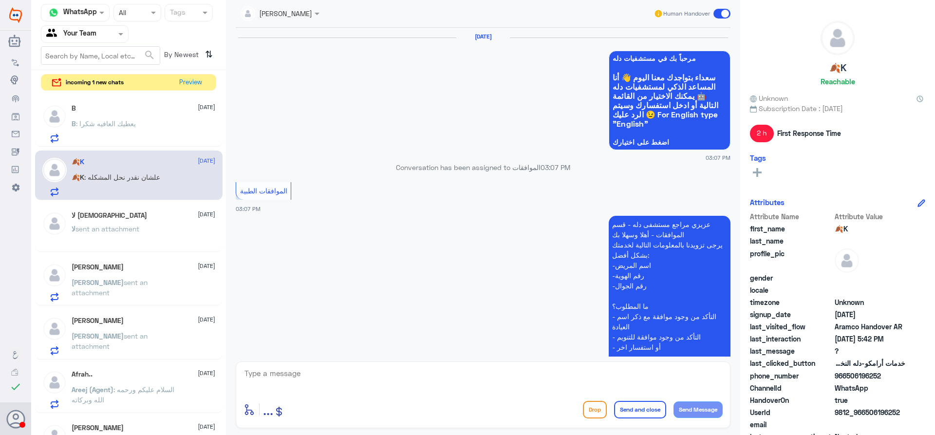
scroll to position [674, 0]
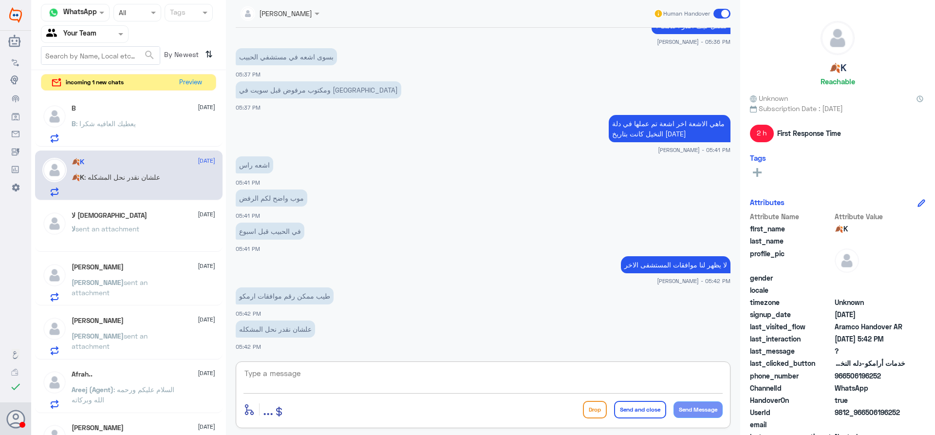
click at [314, 374] on textarea at bounding box center [483, 379] width 479 height 24
click at [337, 372] on textarea at bounding box center [483, 379] width 479 height 24
type textarea "اذا تريد التامين الخاص بارامكوا ارجوا التواصل مع خدمة العملاء الخاص بالتامين , …"
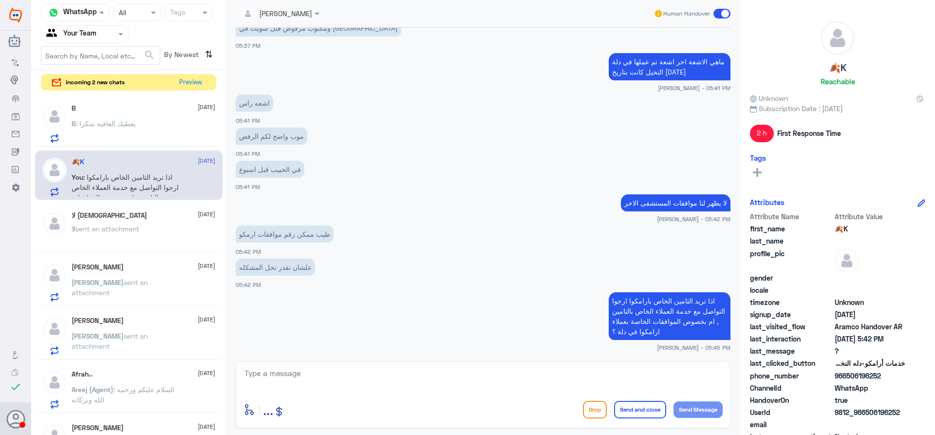
click at [160, 235] on div "لا sent an attachment" at bounding box center [144, 237] width 144 height 22
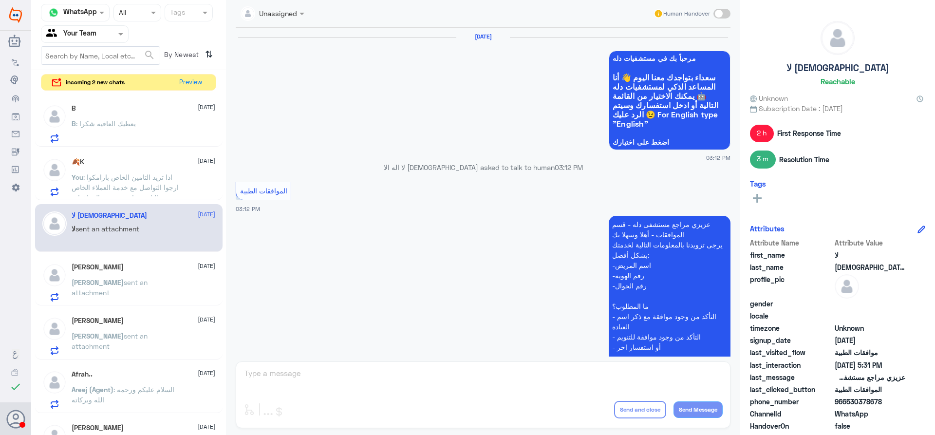
scroll to position [1031, 0]
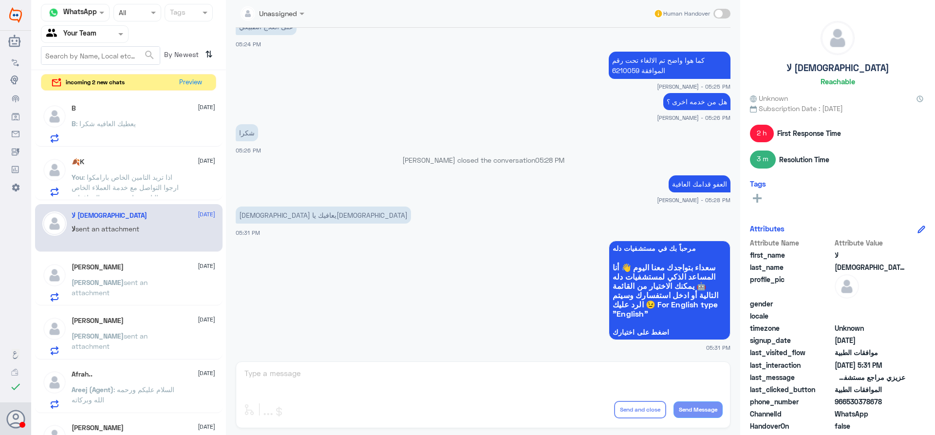
click at [161, 284] on div "Sarah sent an attachment" at bounding box center [144, 291] width 144 height 22
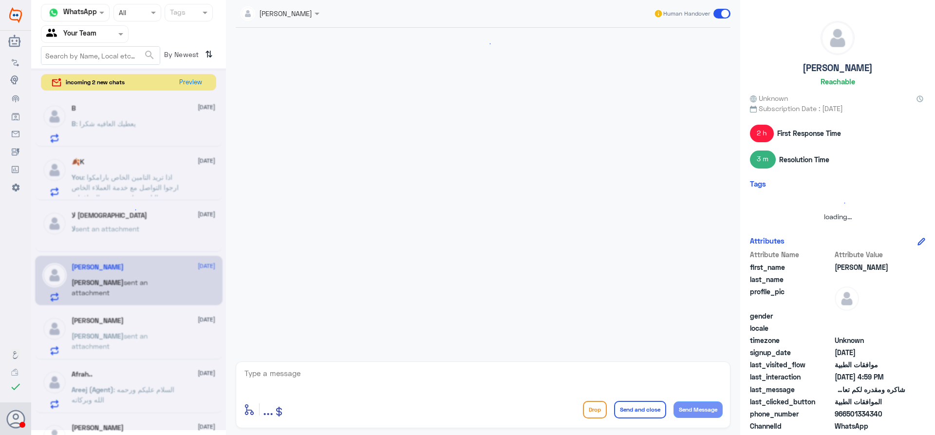
scroll to position [866, 0]
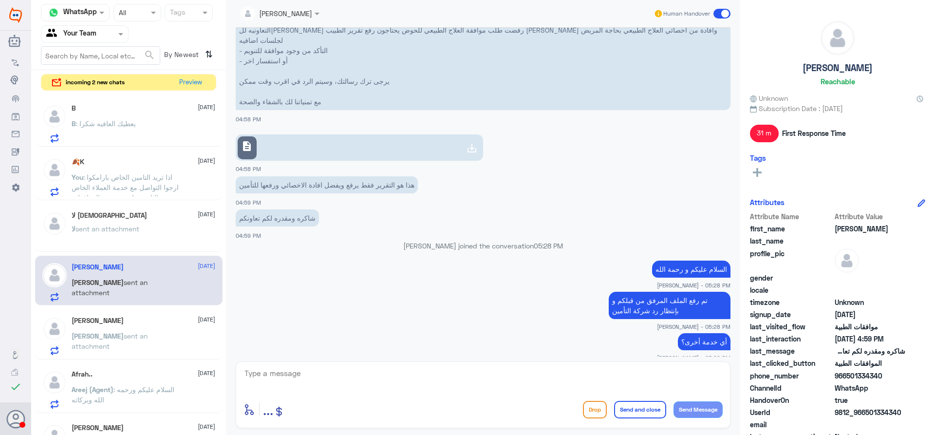
click at [169, 325] on div "Ahmed Alhaddad 25 August Ahmed sent an attachment" at bounding box center [144, 336] width 144 height 38
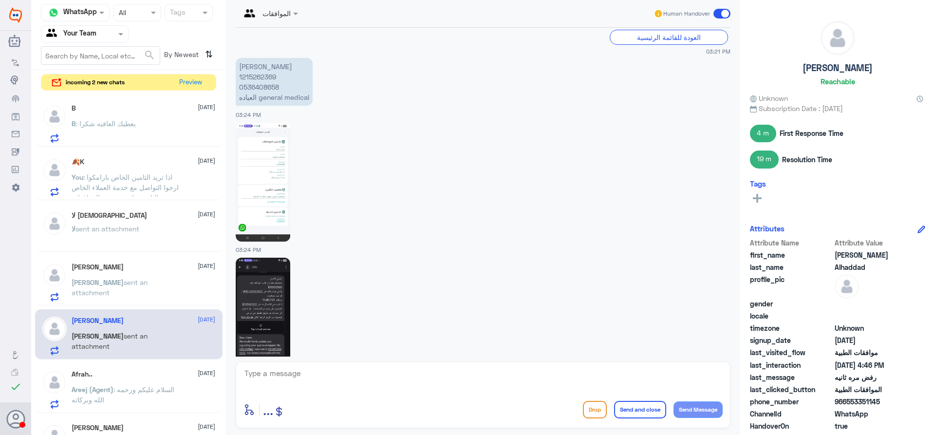
scroll to position [611, 0]
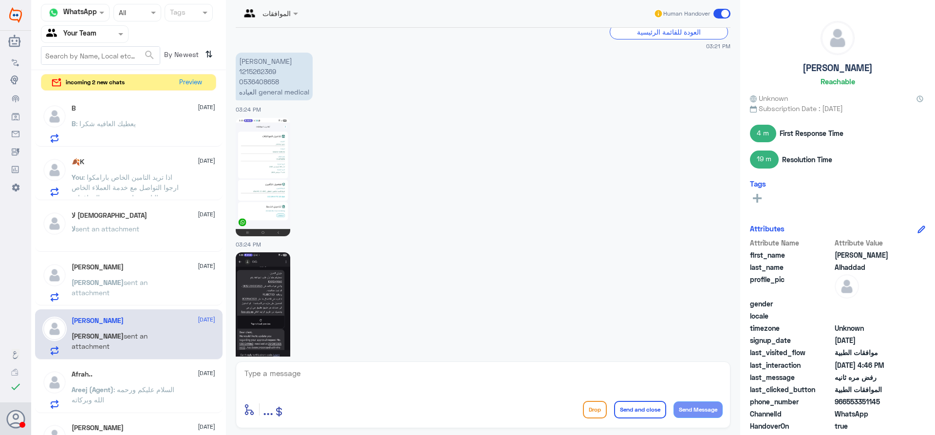
click at [274, 198] on img at bounding box center [263, 177] width 55 height 118
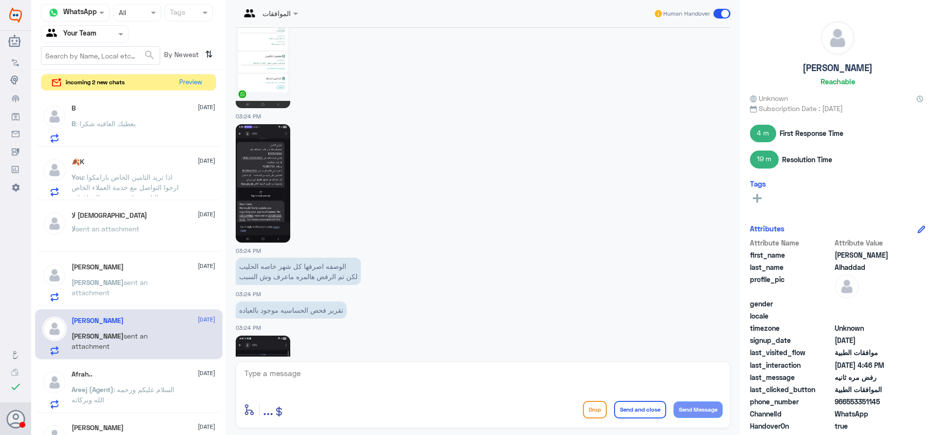
scroll to position [757, 0]
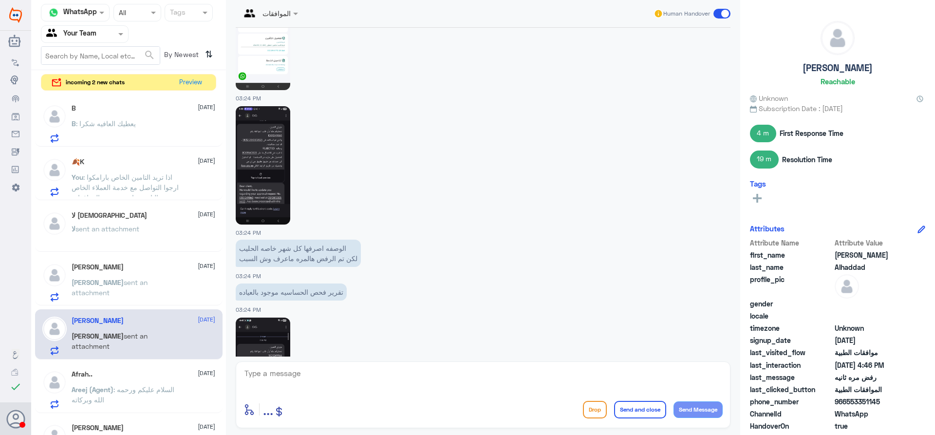
click at [282, 169] on img at bounding box center [263, 165] width 55 height 118
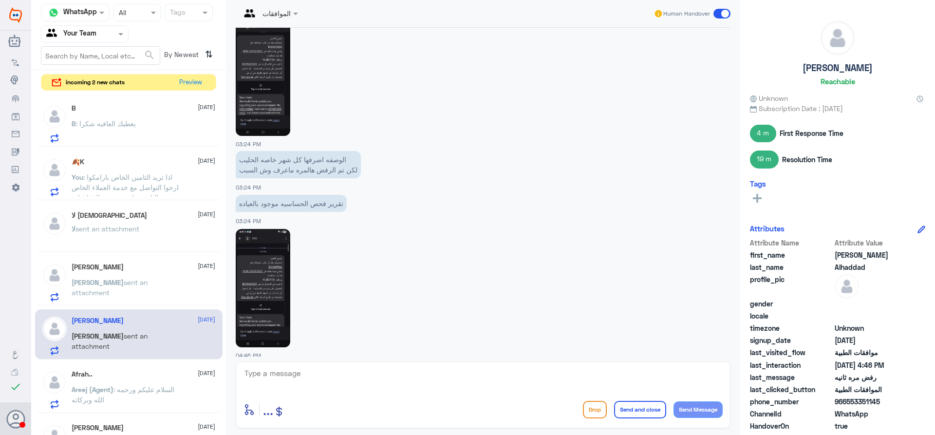
scroll to position [854, 0]
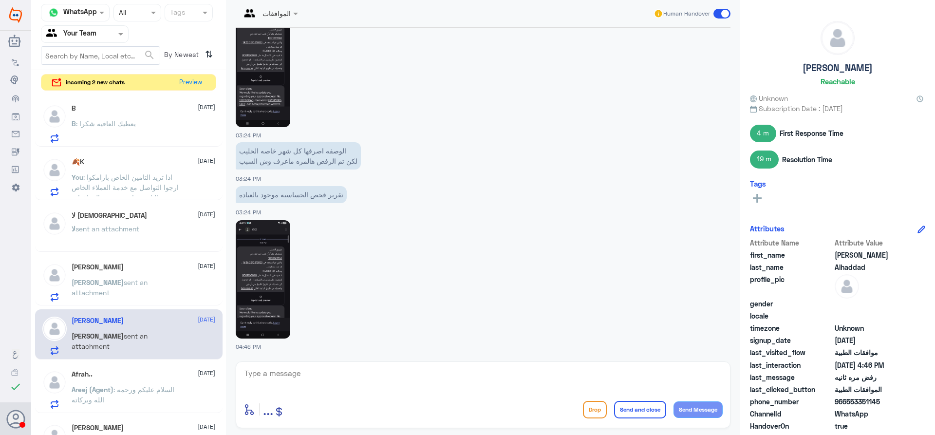
click at [261, 271] on img at bounding box center [263, 279] width 55 height 118
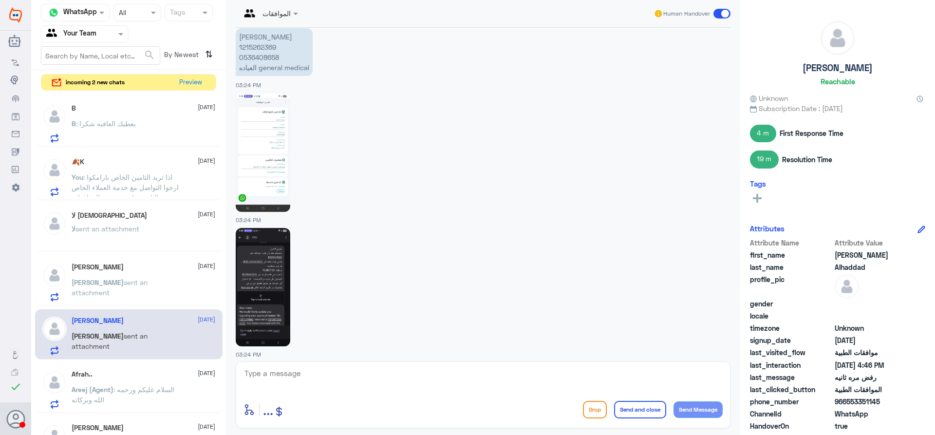
scroll to position [611, 0]
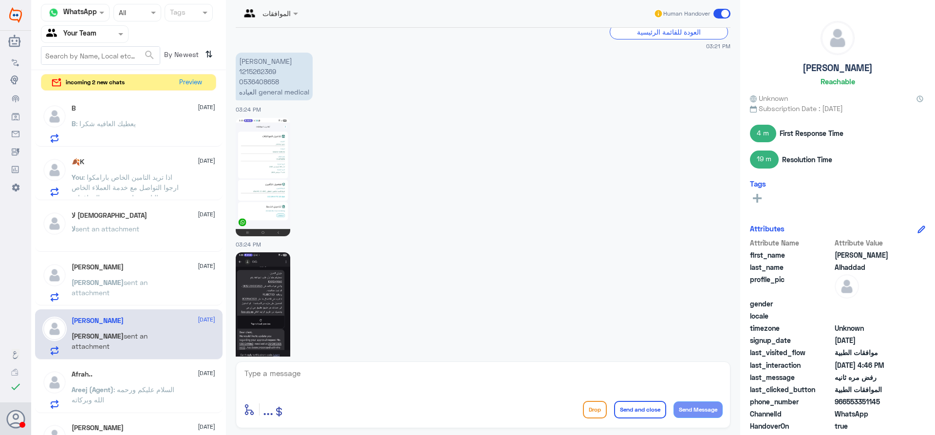
click at [255, 75] on p "جابر احمد الحداد 1215262369 0536408658 العياده general medical" at bounding box center [274, 77] width 77 height 48
copy p "1215262369"
click at [264, 290] on img at bounding box center [263, 311] width 55 height 118
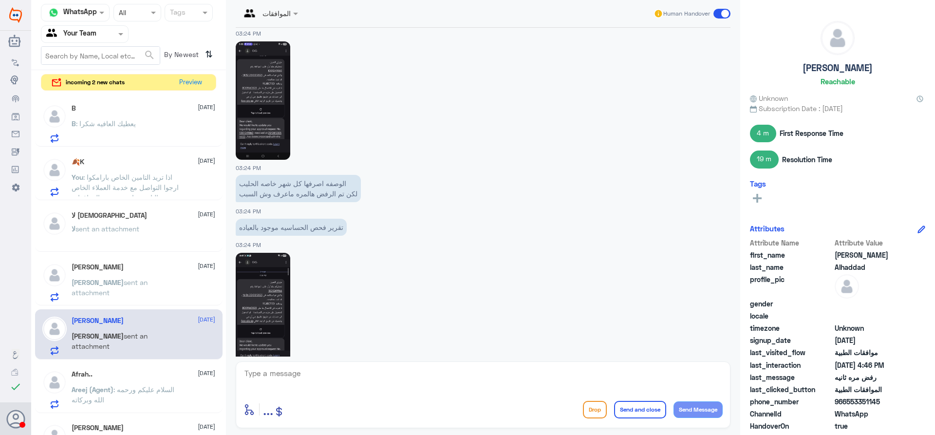
scroll to position [854, 0]
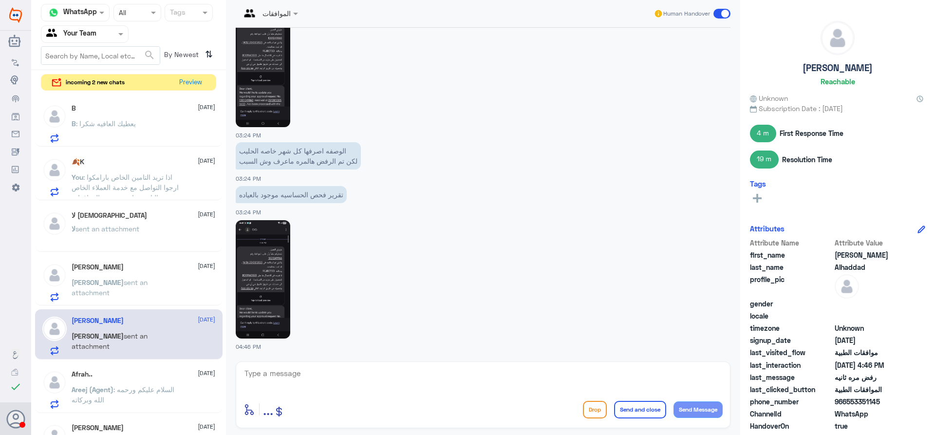
click at [270, 280] on img at bounding box center [263, 279] width 55 height 118
click at [311, 371] on textarea at bounding box center [483, 379] width 479 height 24
paste textarea "1001249966"
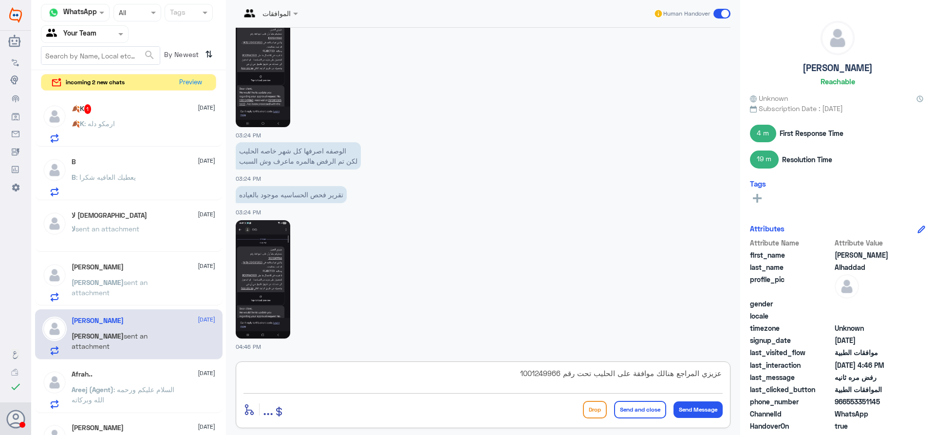
type textarea "عزيزي المراجع هنالك موافقة على الحليب تحت رقم 1001249966"
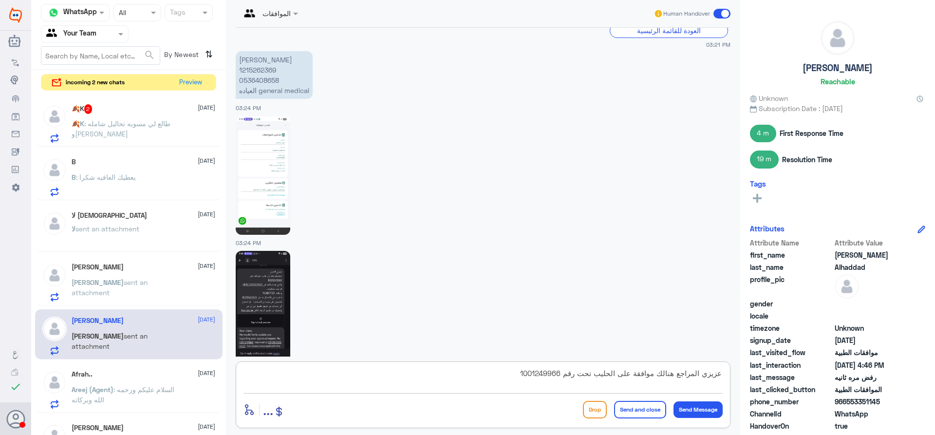
scroll to position [611, 0]
click at [262, 184] on img at bounding box center [263, 177] width 55 height 118
click at [502, 371] on textarea "عزيزي المراجع هنالك موافقة على الحليب تحت رقم 1001249966" at bounding box center [483, 379] width 479 height 24
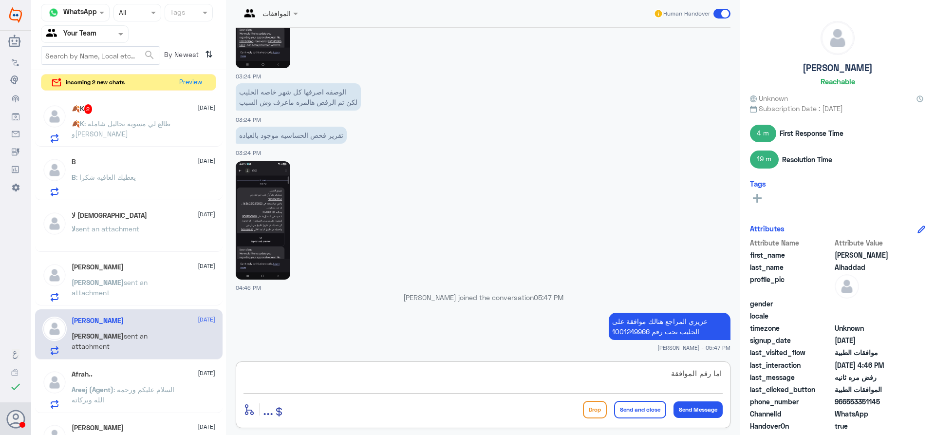
paste textarea "1001249860"
type textarea "اما رقم الموافقة 1001249860 مرفوضة لان الطلب مكرر"
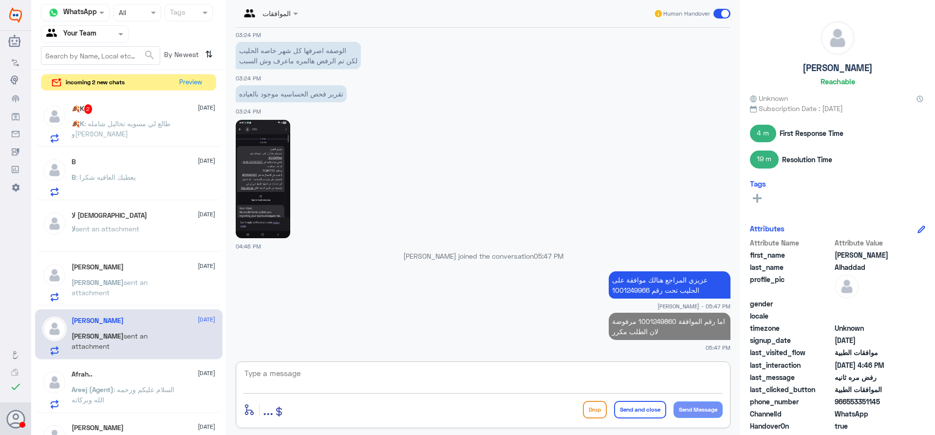
click at [179, 124] on p "🍂K : طالع لي مسويه تحاليل شامله وماسويت شي" at bounding box center [127, 130] width 110 height 24
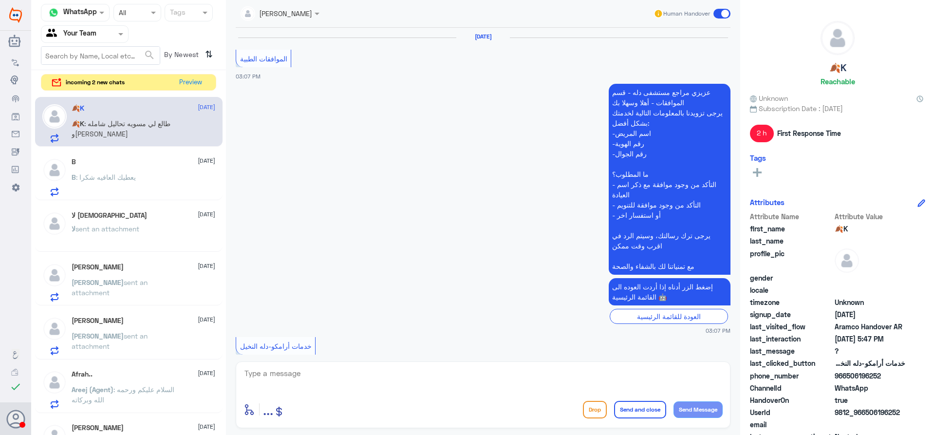
scroll to position [670, 0]
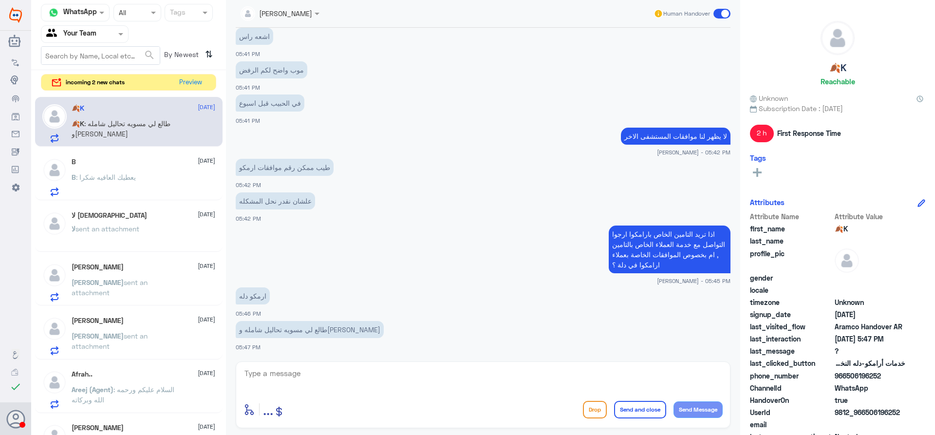
drag, startPoint x: 847, startPoint y: 376, endPoint x: 890, endPoint y: 377, distance: 42.9
click at [890, 377] on span "966506196252" at bounding box center [870, 376] width 71 height 10
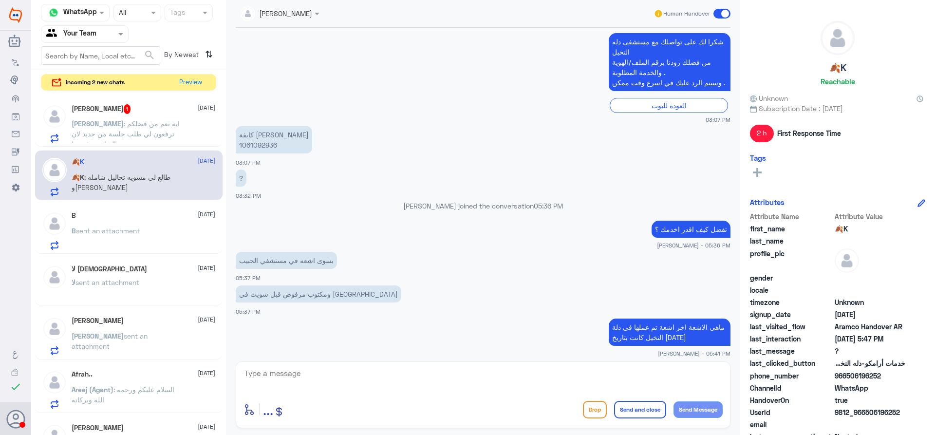
scroll to position [329, 0]
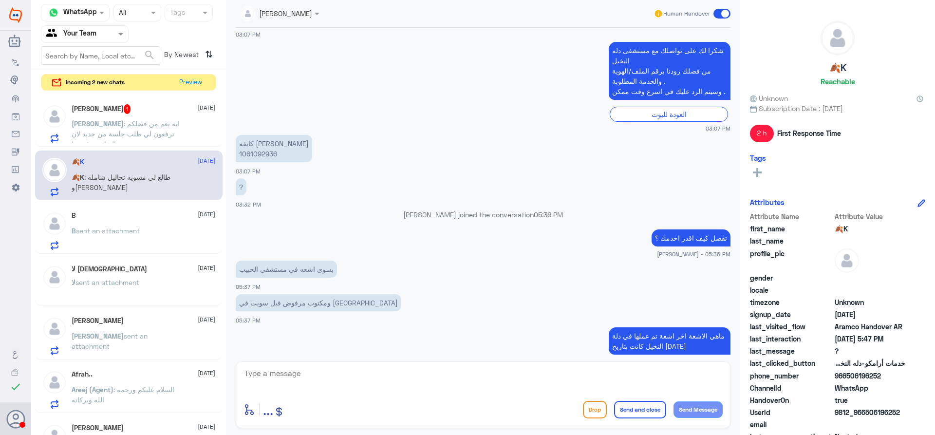
click at [258, 156] on p "كايفة منصور العتيبي 1061092936" at bounding box center [274, 148] width 76 height 27
copy p "1061092936"
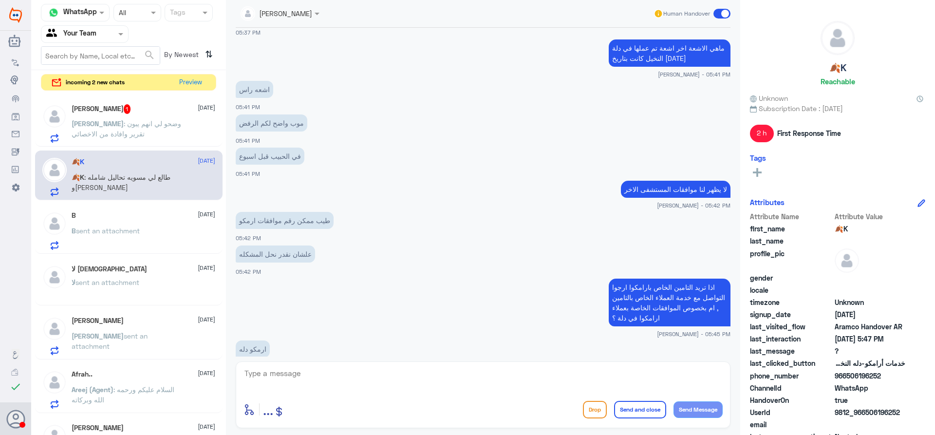
scroll to position [670, 0]
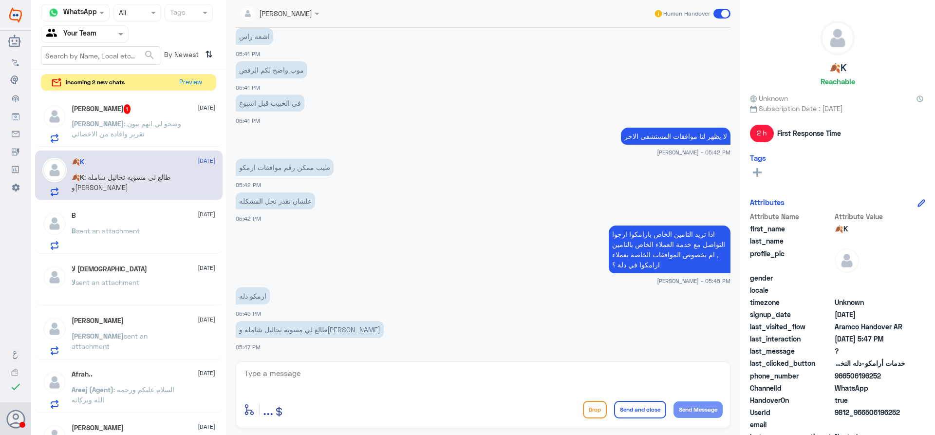
click at [316, 371] on textarea at bounding box center [483, 379] width 479 height 24
type textarea "سوف يتم التواصل معهم للاتصال , ارجوا الانتظار"
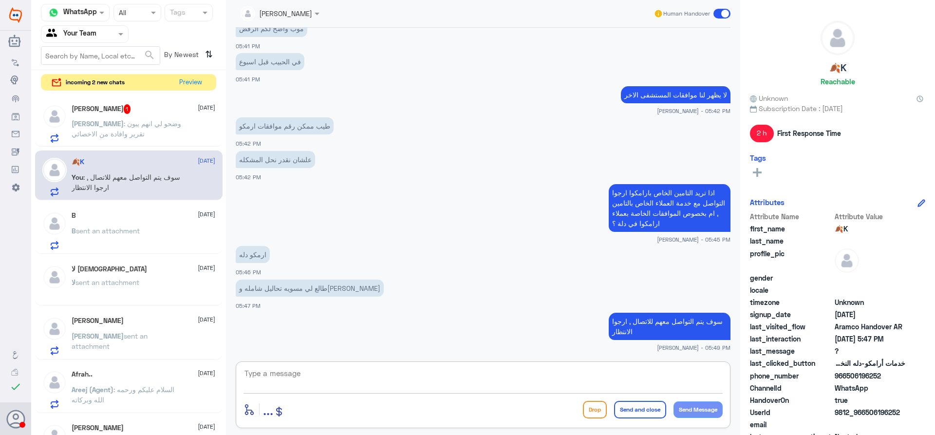
click at [160, 128] on p "Sarah : وضحو لي انهم يبون تقرير وافادة من الاخصائي" at bounding box center [127, 130] width 110 height 24
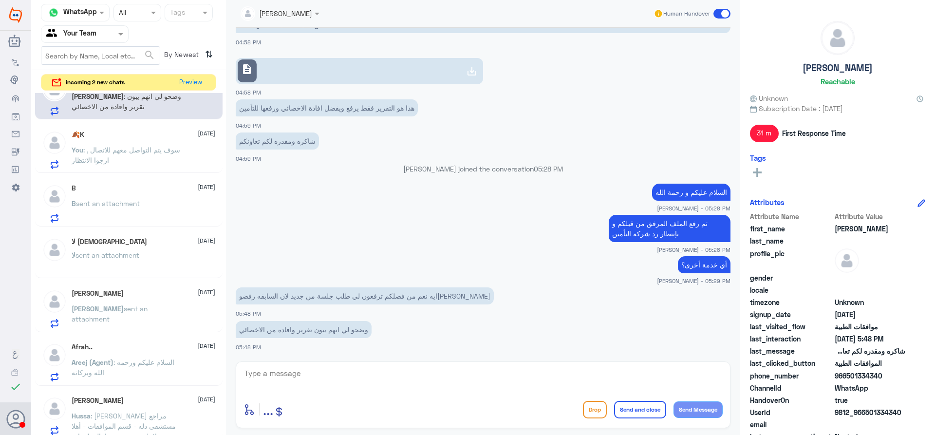
scroll to position [49, 0]
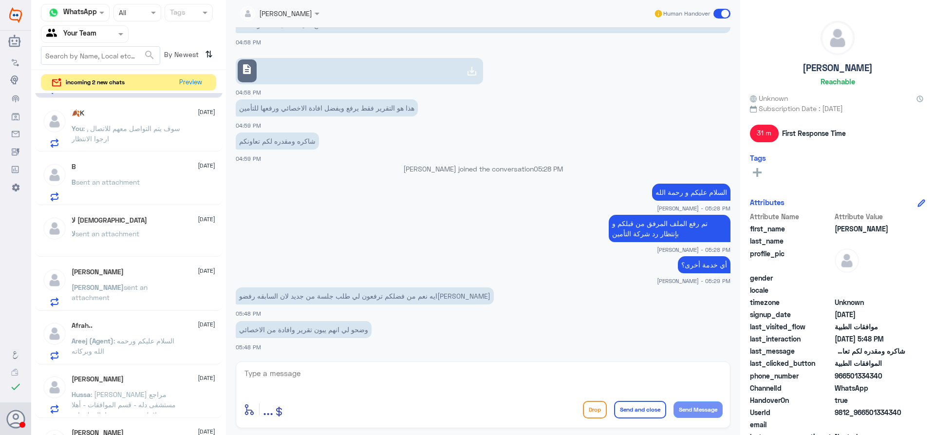
click at [148, 223] on div "لا اله الا الله 25 August" at bounding box center [144, 220] width 144 height 8
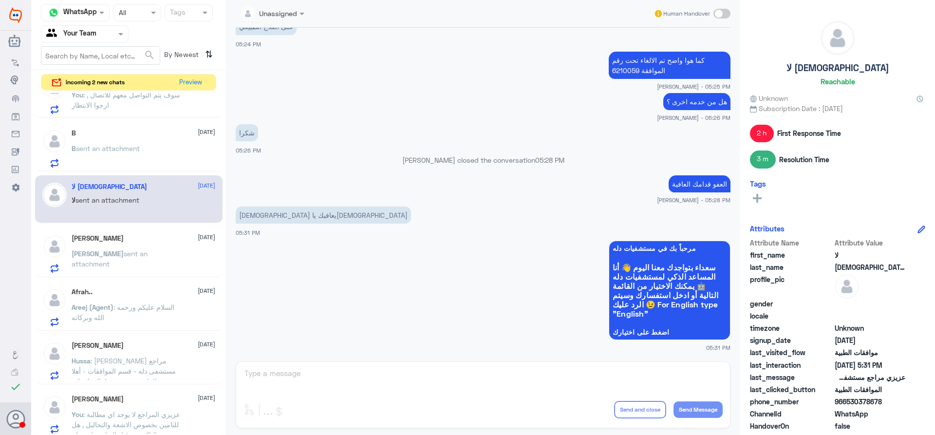
scroll to position [97, 0]
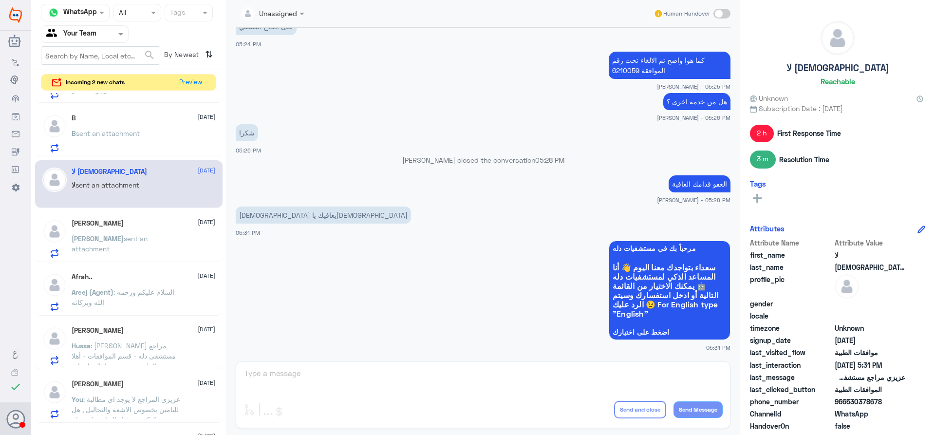
click at [149, 282] on div "Afrah.. 25 August Areej (Agent) : السلام عليكم ورحمه الله وبركاته" at bounding box center [144, 292] width 144 height 38
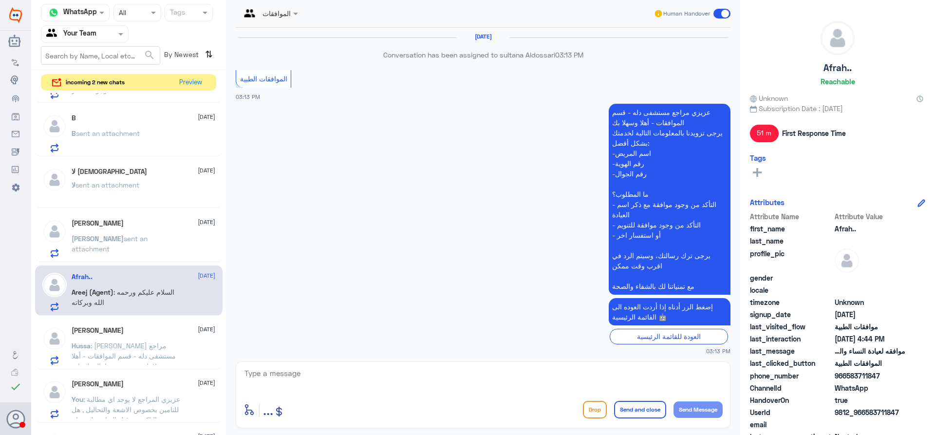
scroll to position [891, 0]
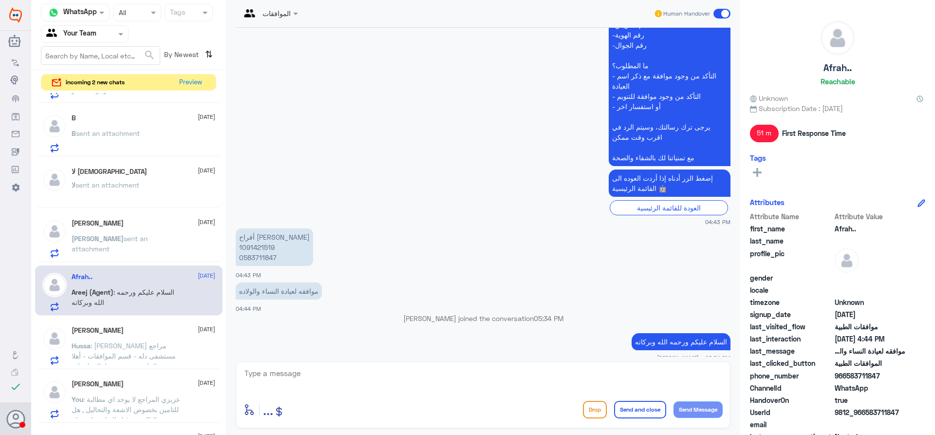
click at [148, 242] on span "sent an attachment" at bounding box center [110, 243] width 76 height 19
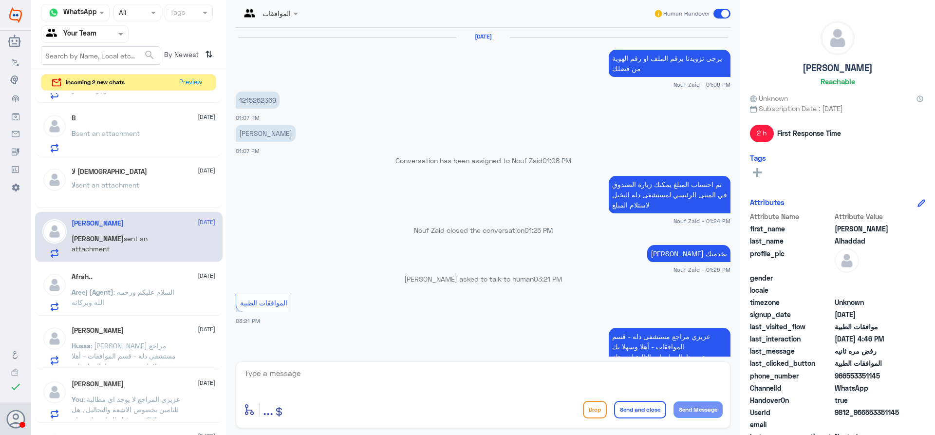
scroll to position [872, 0]
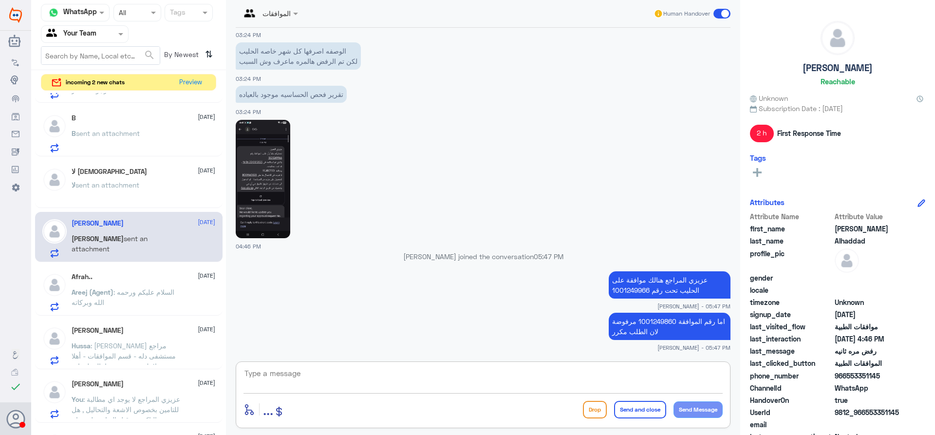
click at [356, 376] on textarea at bounding box center [483, 379] width 479 height 24
type textarea "هل من خدمه اخرى ؟"
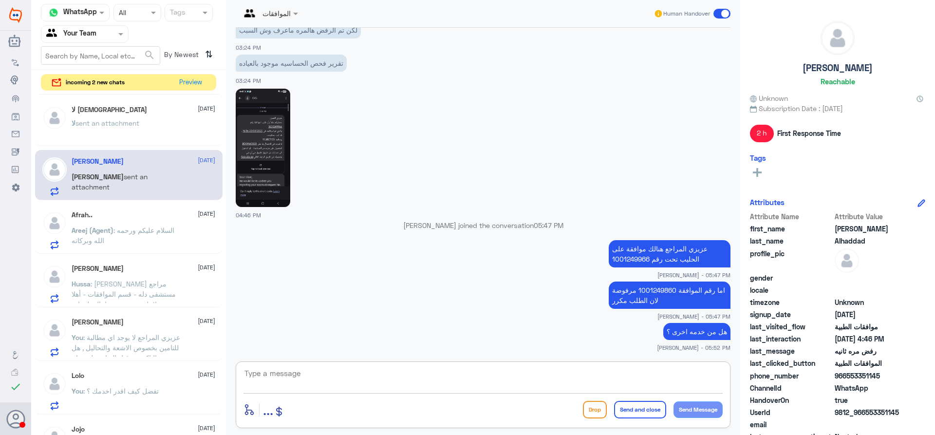
scroll to position [193, 0]
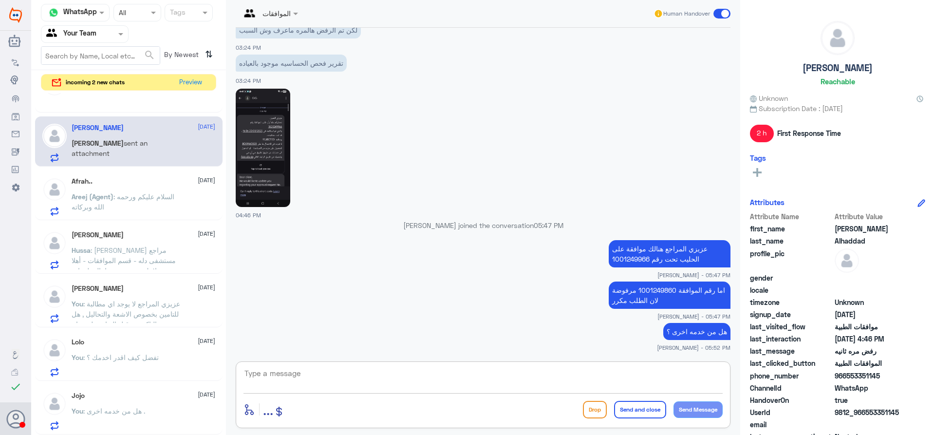
click at [187, 255] on div "Hussa : عزيزي مراجع مستشفى دله - قسم الموافقات - أهلا وسهلا بك يرجى تزويدنا بال…" at bounding box center [144, 258] width 144 height 22
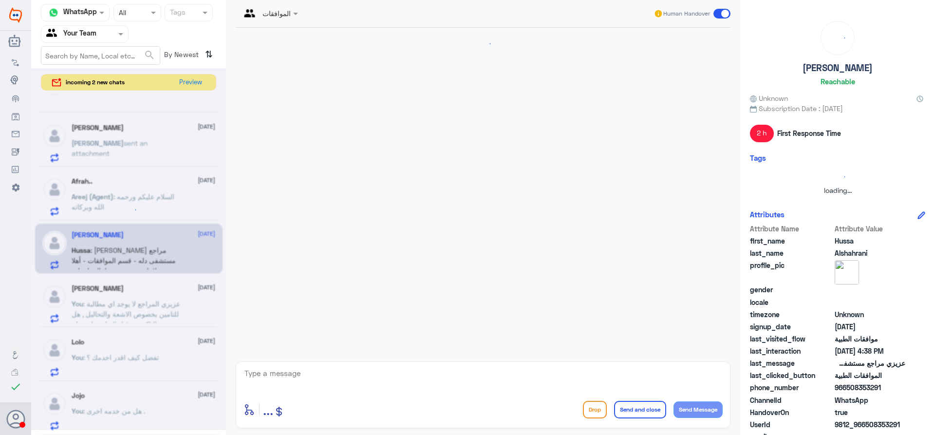
scroll to position [1016, 0]
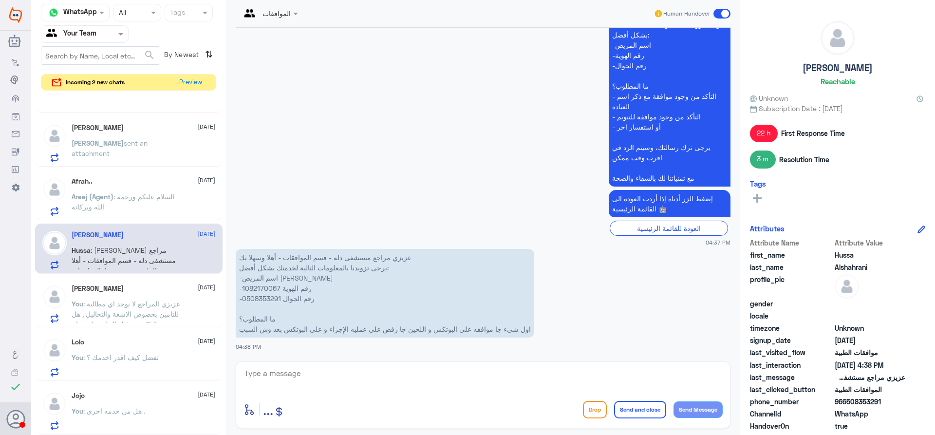
click at [262, 286] on p "عزيزي مراجع مستشفى دله - قسم الموافقات - أهلا وسهلا بك يرجى تزويدنا بالمعلومات …" at bounding box center [385, 293] width 299 height 89
copy p "1082170067"
click at [444, 372] on textarea at bounding box center [483, 379] width 479 height 24
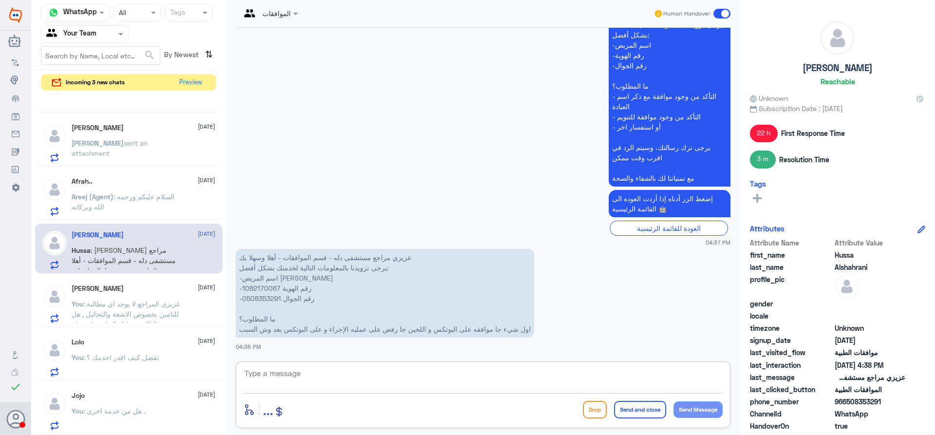
click at [374, 378] on textarea at bounding box center [483, 379] width 479 height 24
paste textarea "121344917"
type textarea "هنالك موافقة عليها على رقم الموافقة 121344917"
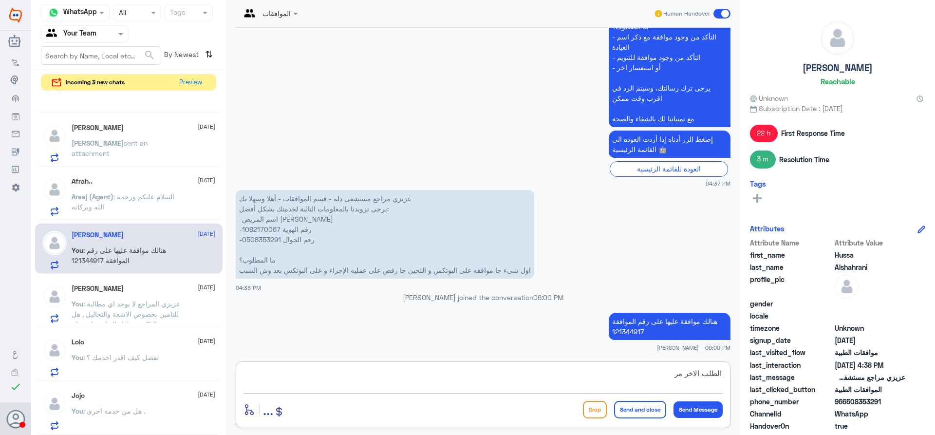
scroll to position [1055, 0]
type textarea "الطلب الاخر مرفوضة لانه نفس الاجراء سبب الرفض التكرار"
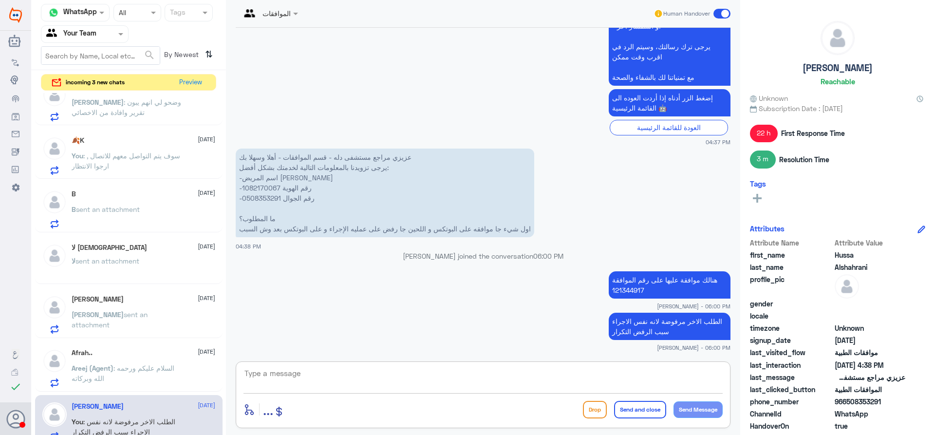
scroll to position [0, 0]
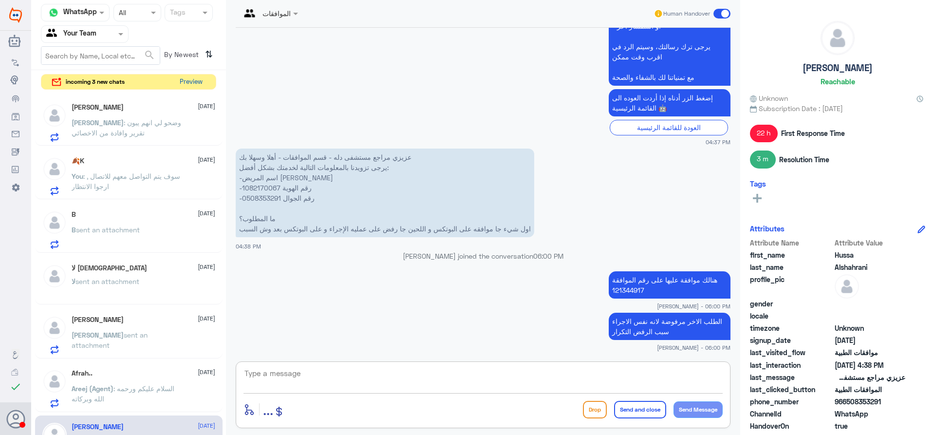
click at [192, 81] on button "Preview" at bounding box center [191, 82] width 30 height 15
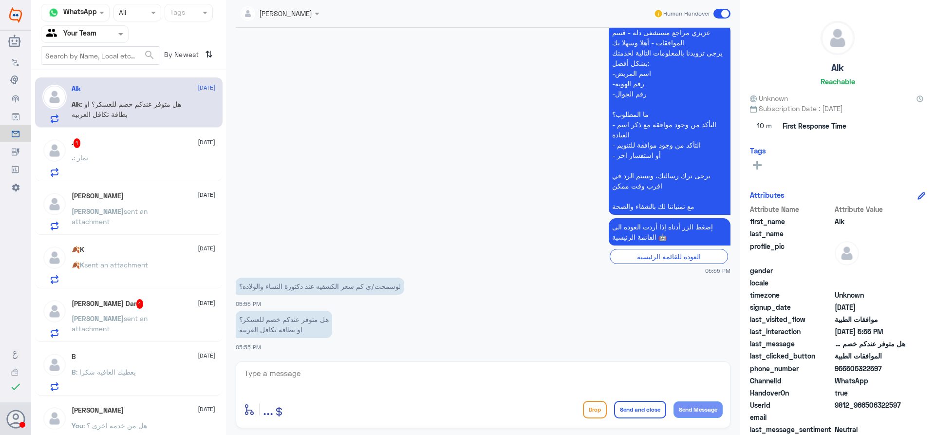
click at [121, 162] on div ". : نمار" at bounding box center [144, 166] width 144 height 22
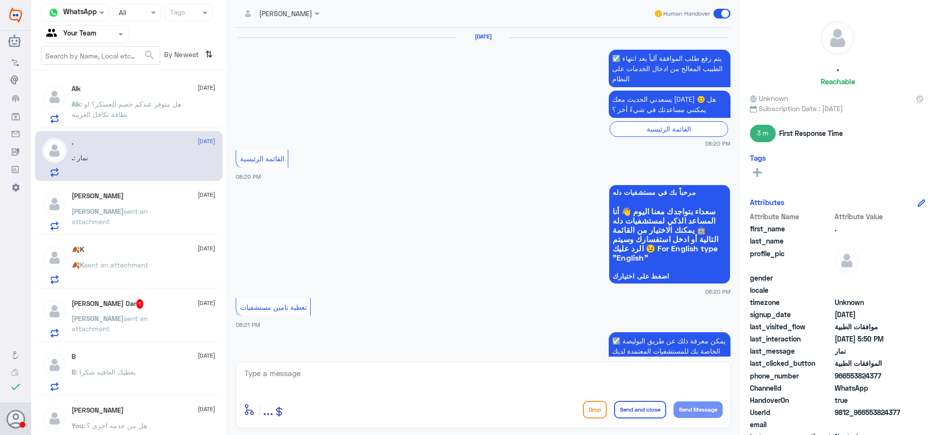
scroll to position [939, 0]
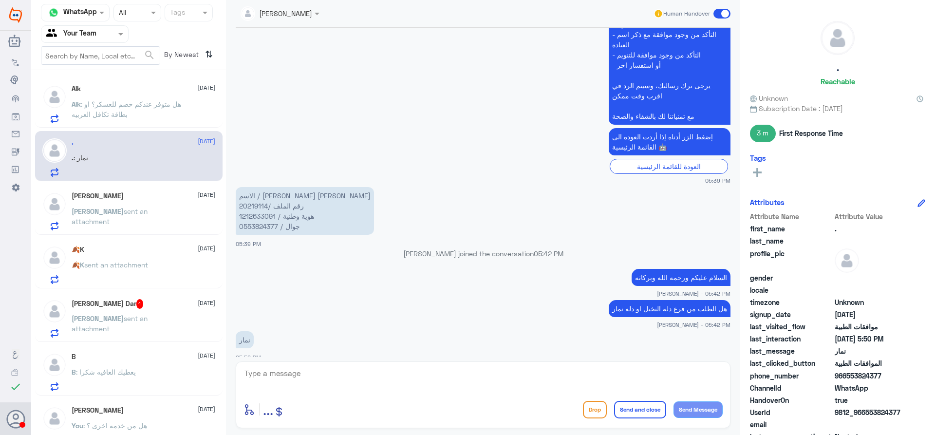
click at [158, 195] on div "Sarah 25 August" at bounding box center [144, 196] width 144 height 8
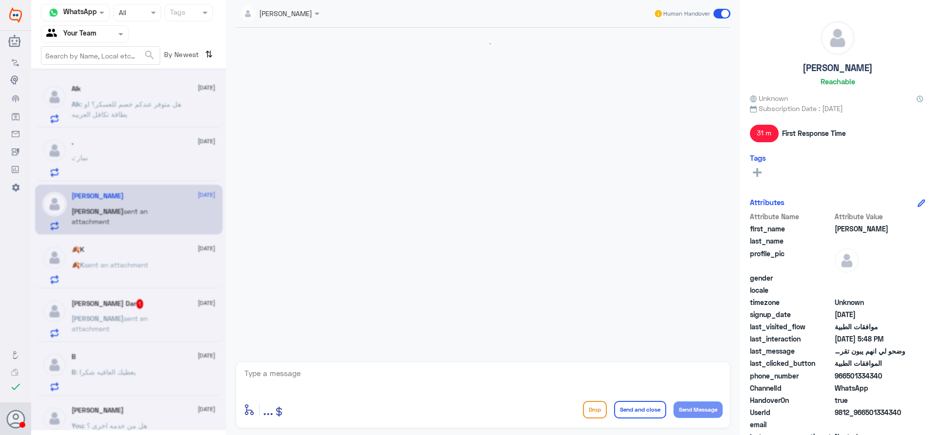
scroll to position [840, 0]
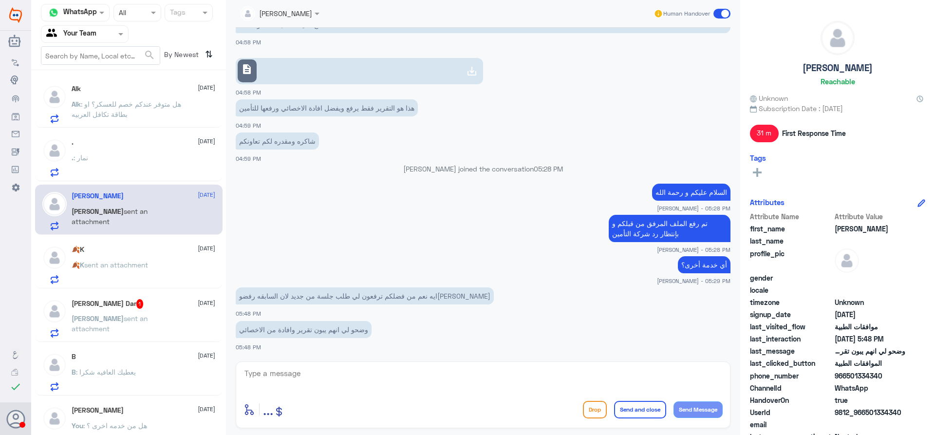
click at [176, 262] on div "🍂K sent an attachment" at bounding box center [144, 273] width 144 height 22
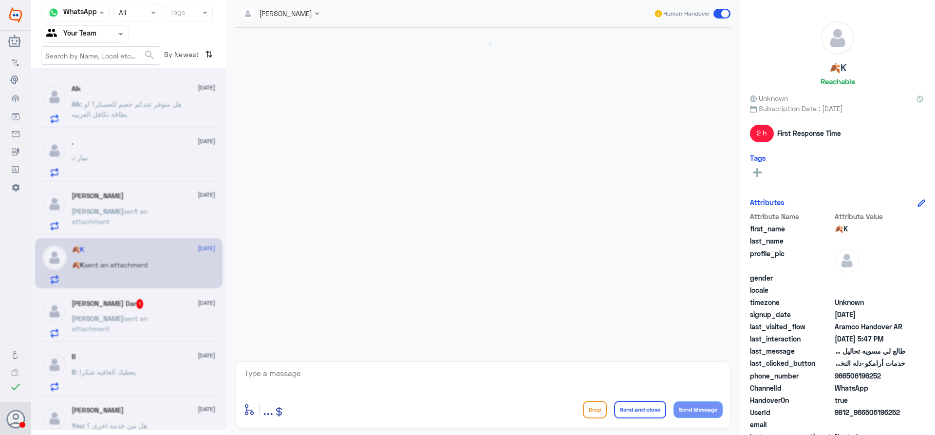
scroll to position [678, 0]
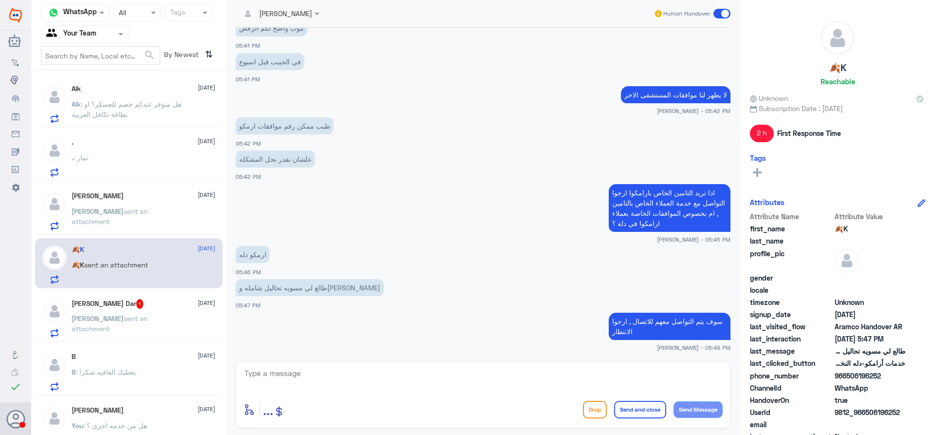
click at [158, 312] on div "Ahmad Sartaj Dar 1 25 August Ahmad sent an attachment" at bounding box center [144, 318] width 144 height 38
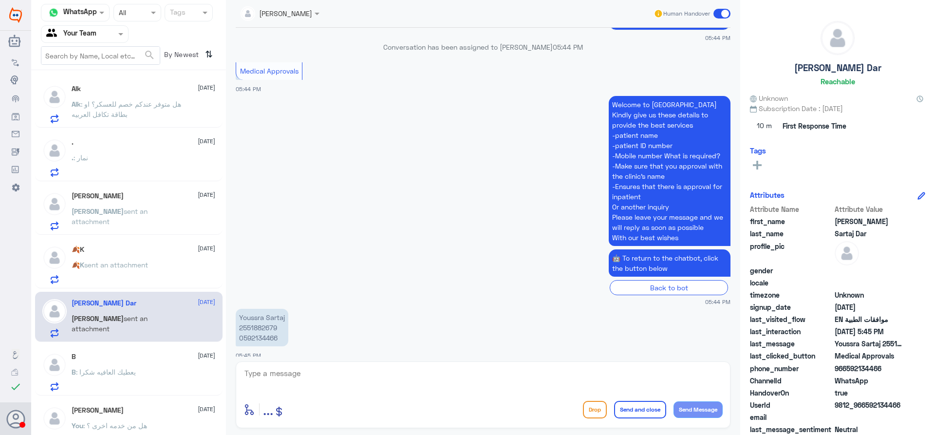
scroll to position [310, 0]
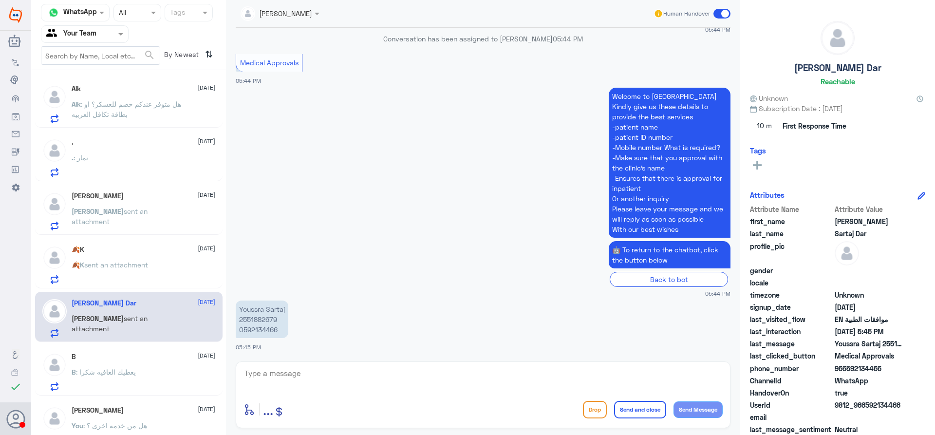
click at [171, 359] on div "B 25 August" at bounding box center [144, 357] width 144 height 8
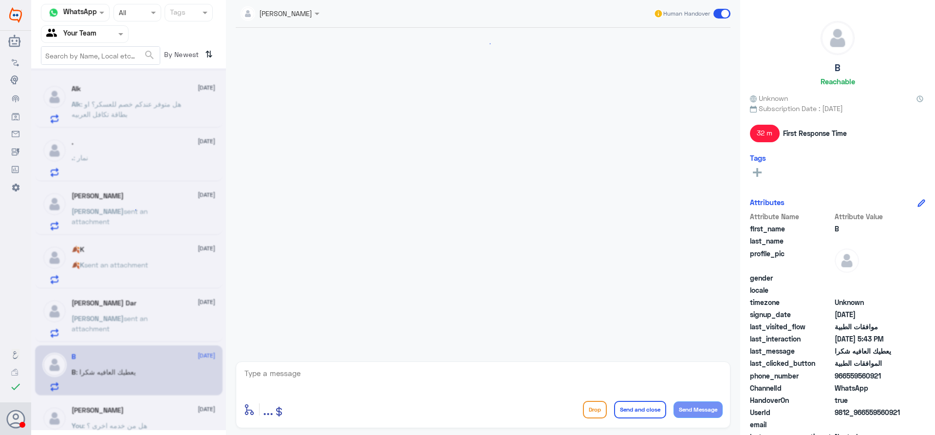
scroll to position [619, 0]
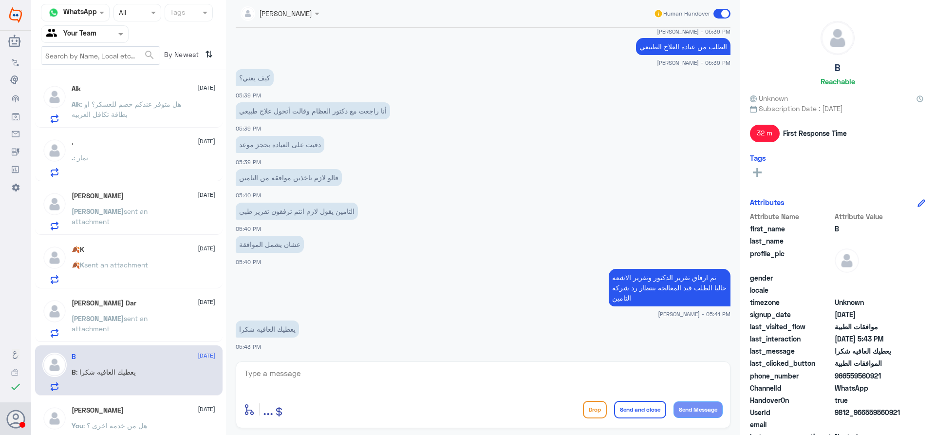
drag, startPoint x: 226, startPoint y: 151, endPoint x: 220, endPoint y: 202, distance: 50.6
click at [220, 202] on div "Channel WhatsApp Status × All Tags Agent Filter Your Team search By Newest ⇅ Al…" at bounding box center [483, 219] width 904 height 438
click at [229, 193] on div "Areej ALBasheer Human Handover 25 Aug 2025 السلام عليكم 05:06 PM مرحباً بك في م…" at bounding box center [483, 219] width 514 height 438
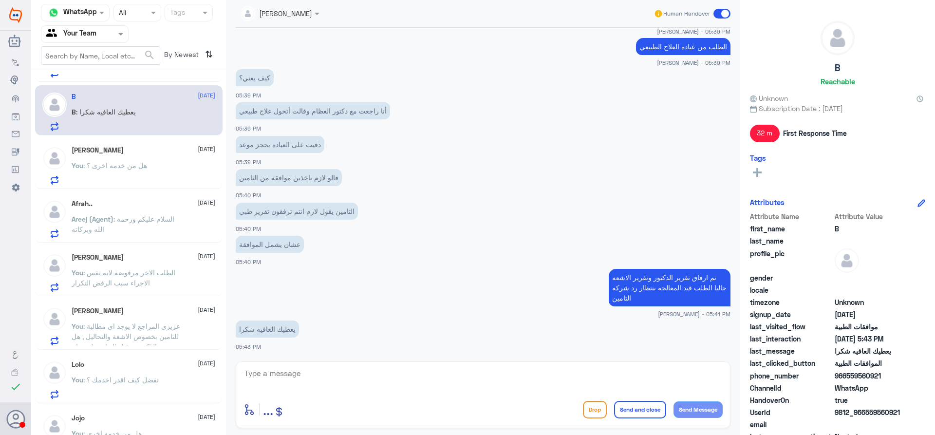
scroll to position [282, 0]
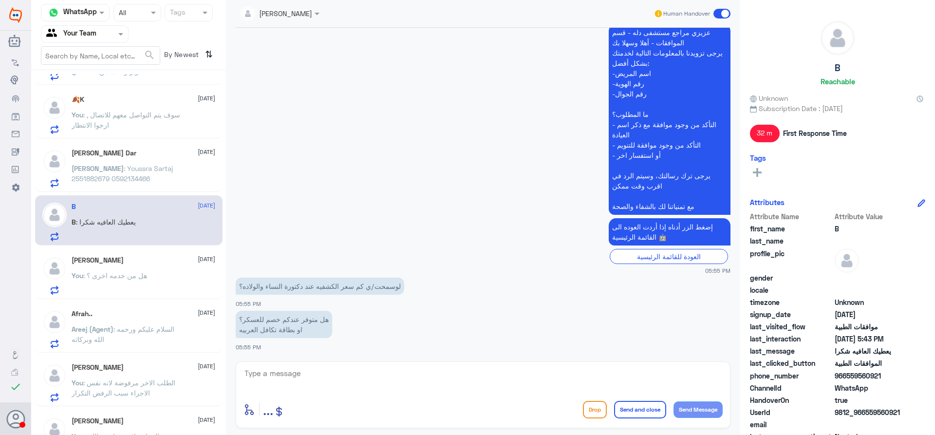
scroll to position [145, 0]
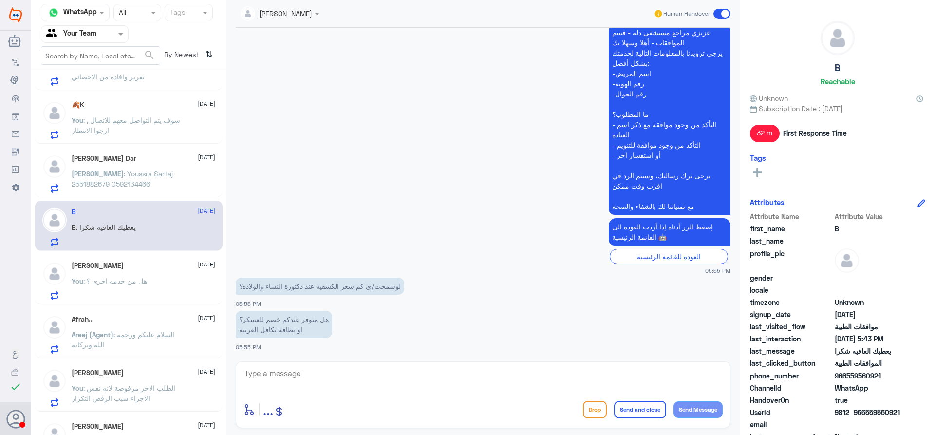
click at [731, 304] on div "25 Aug 2025 السلام عليكم ورحمة الله وبركاته 05:53 PM مرحباً بك في مستشفيات دله …" at bounding box center [483, 192] width 505 height 329
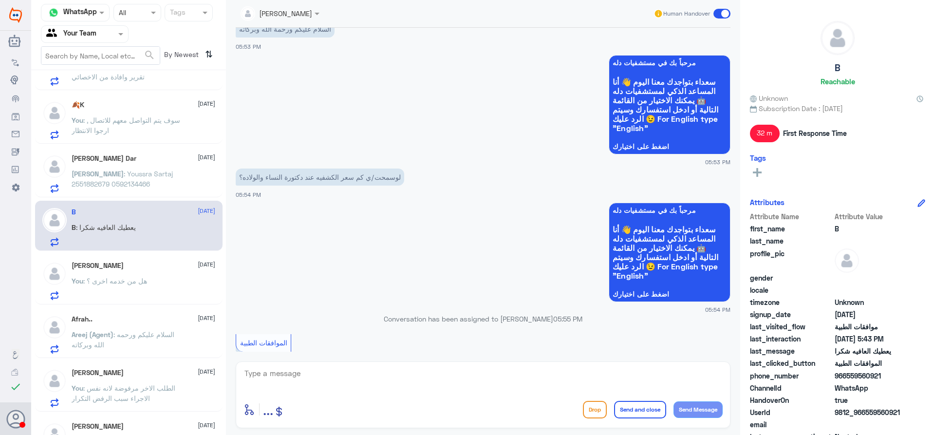
scroll to position [0, 0]
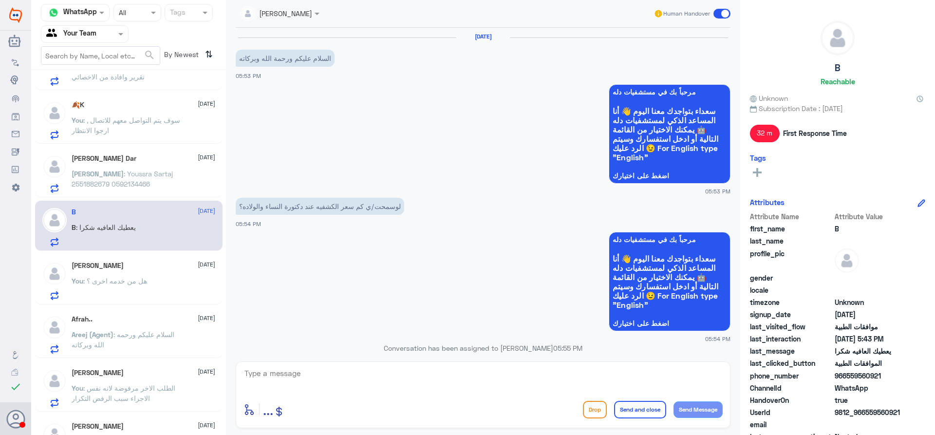
drag, startPoint x: 734, startPoint y: 304, endPoint x: 739, endPoint y: 104, distance: 200.7
click at [739, 104] on div "Areej ALBasheer Human Handover 25 Aug 2025 السلام عليكم ورحمة الله وبركاته 05:5…" at bounding box center [483, 219] width 514 height 438
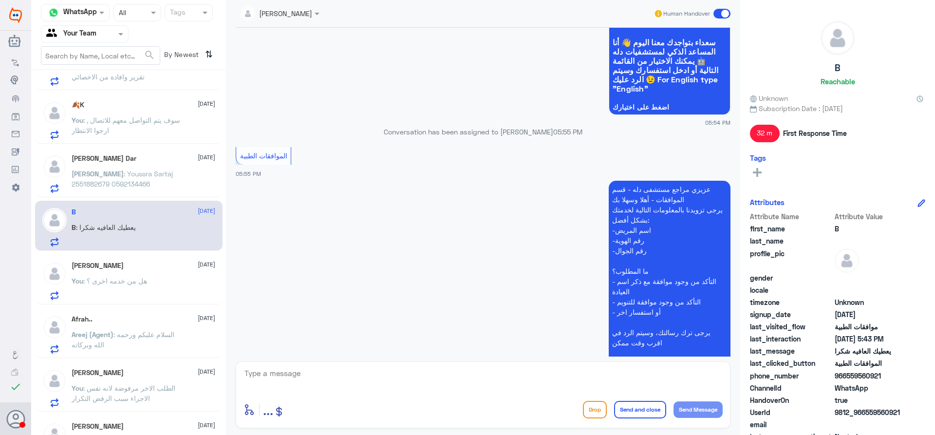
scroll to position [373, 0]
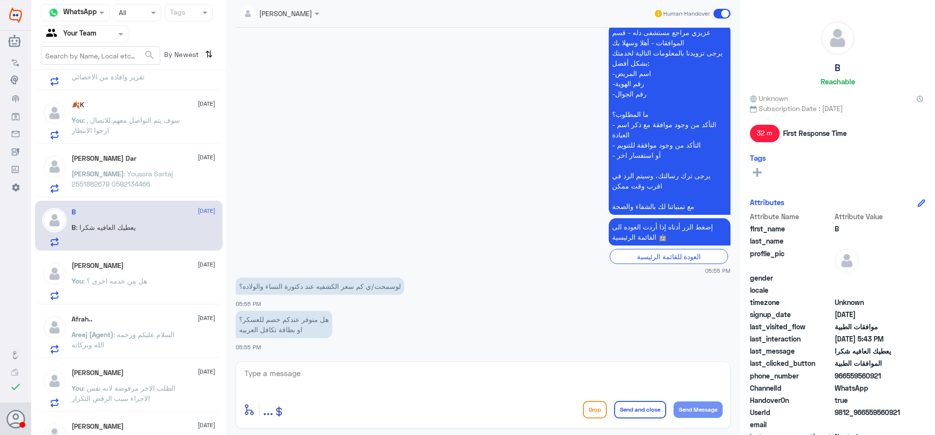
click at [459, 376] on textarea at bounding box center [483, 379] width 479 height 24
type textarea "ارجوا معذرة هذا القسم لمتابعة الموافقات الطبية فقط , ارجوا التواصل مع خدمة العم…"
click at [650, 408] on button "Send and close" at bounding box center [640, 410] width 52 height 18
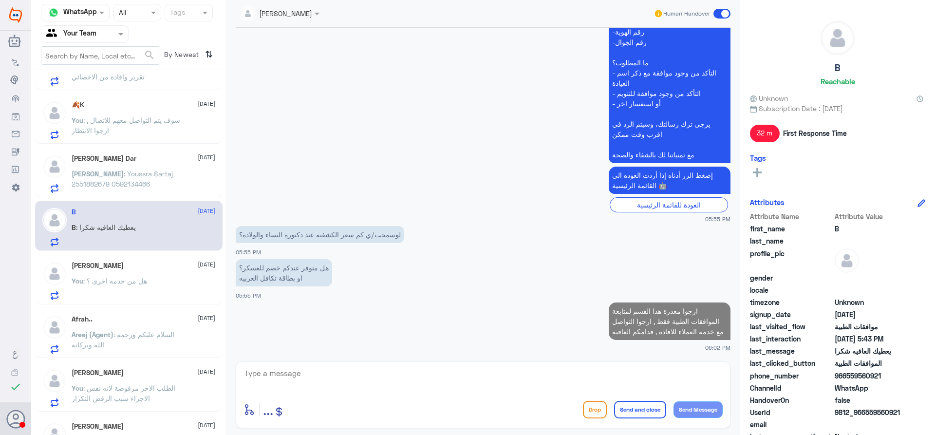
click at [442, 268] on app-msgs-text "هل متوفر عندكم خصم للعسكر؟ او بطاقة تكافل العربيه" at bounding box center [483, 273] width 495 height 28
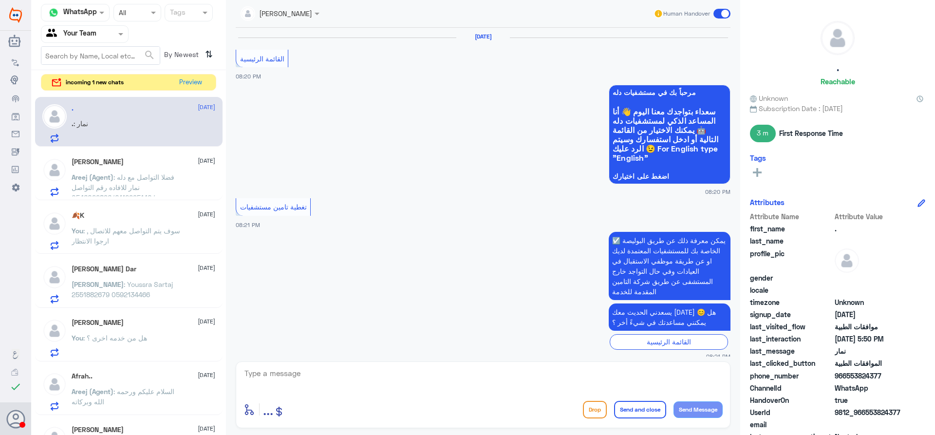
scroll to position [881, 0]
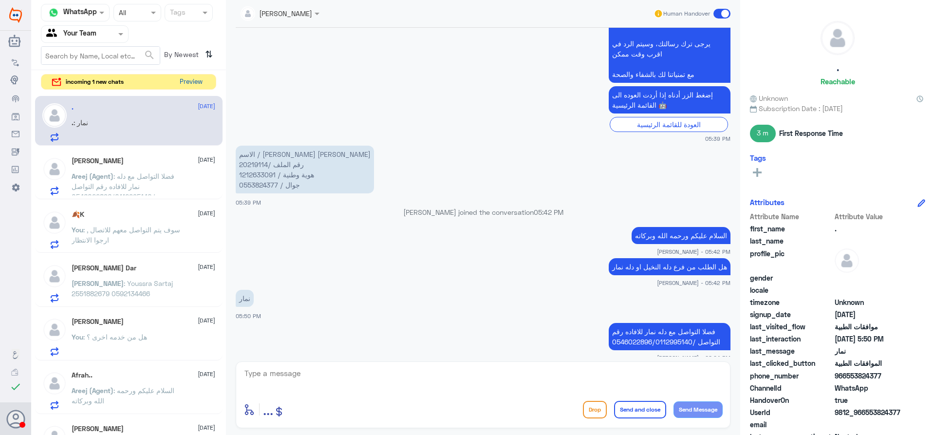
click at [199, 79] on button "Preview" at bounding box center [191, 82] width 30 height 15
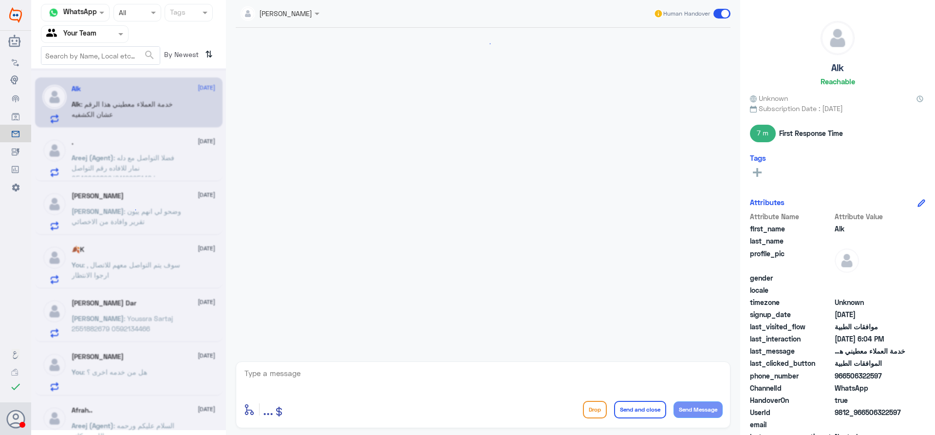
scroll to position [486, 0]
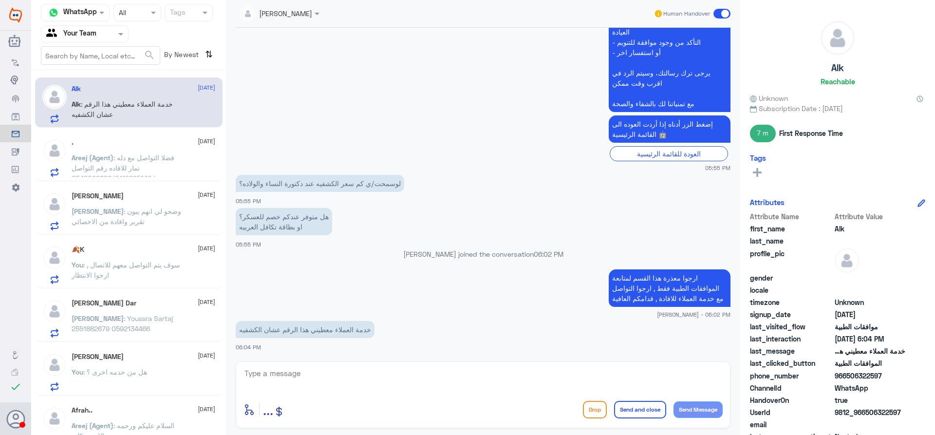
click at [517, 369] on textarea at bounding box center [483, 379] width 479 height 24
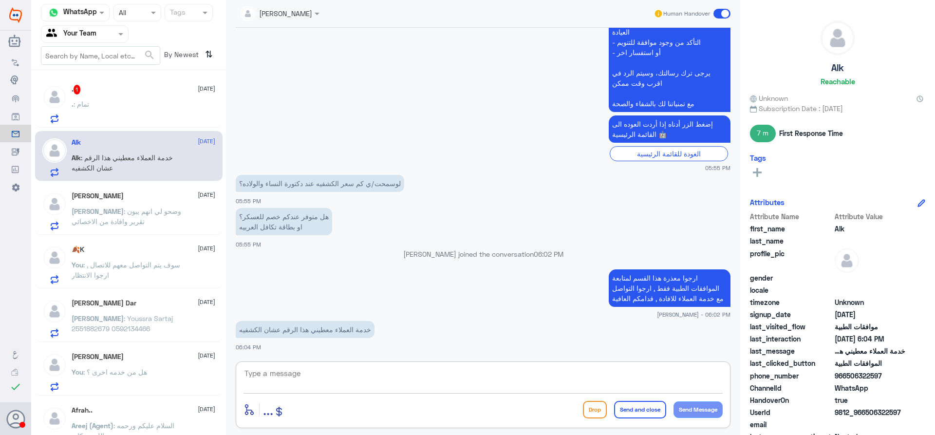
click at [356, 375] on textarea at bounding box center [483, 379] width 479 height 24
type textarea "مع الاسف ليس لدينا اي خلفيه"
